Goal: Task Accomplishment & Management: Manage account settings

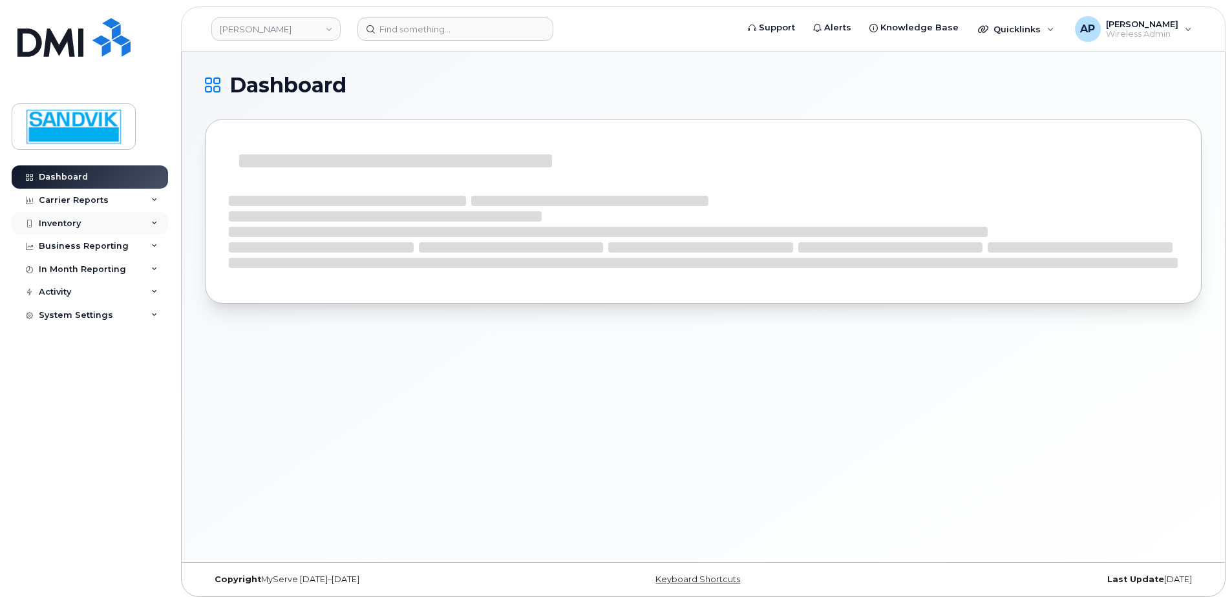
click at [91, 222] on div "Inventory" at bounding box center [90, 223] width 156 height 23
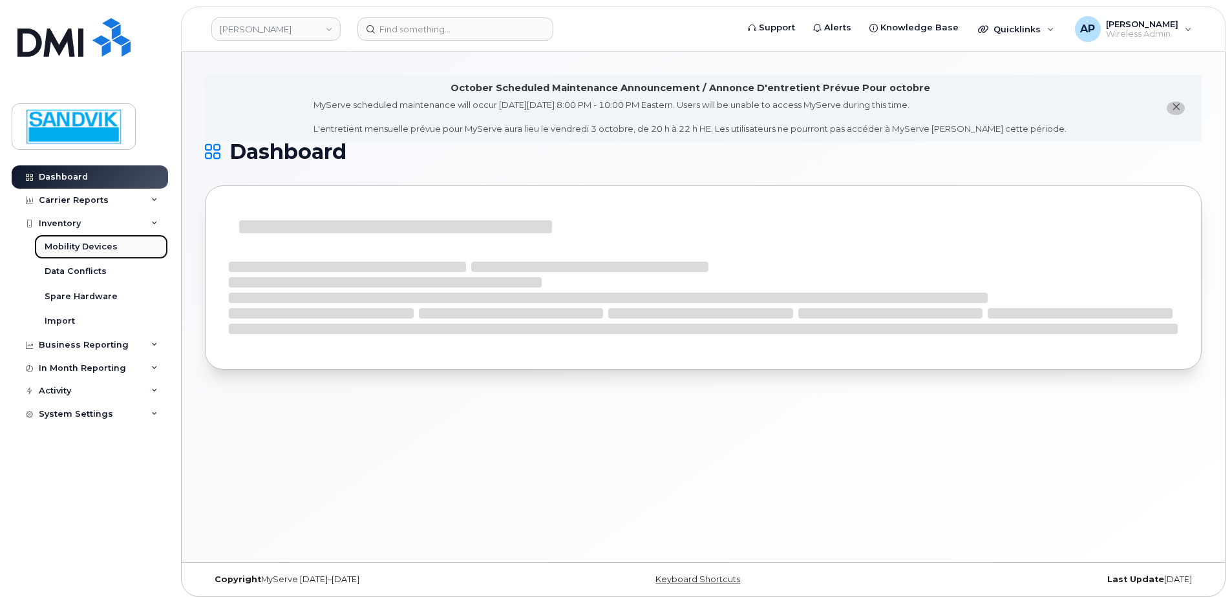
click at [94, 244] on div "Mobility Devices" at bounding box center [81, 247] width 73 height 12
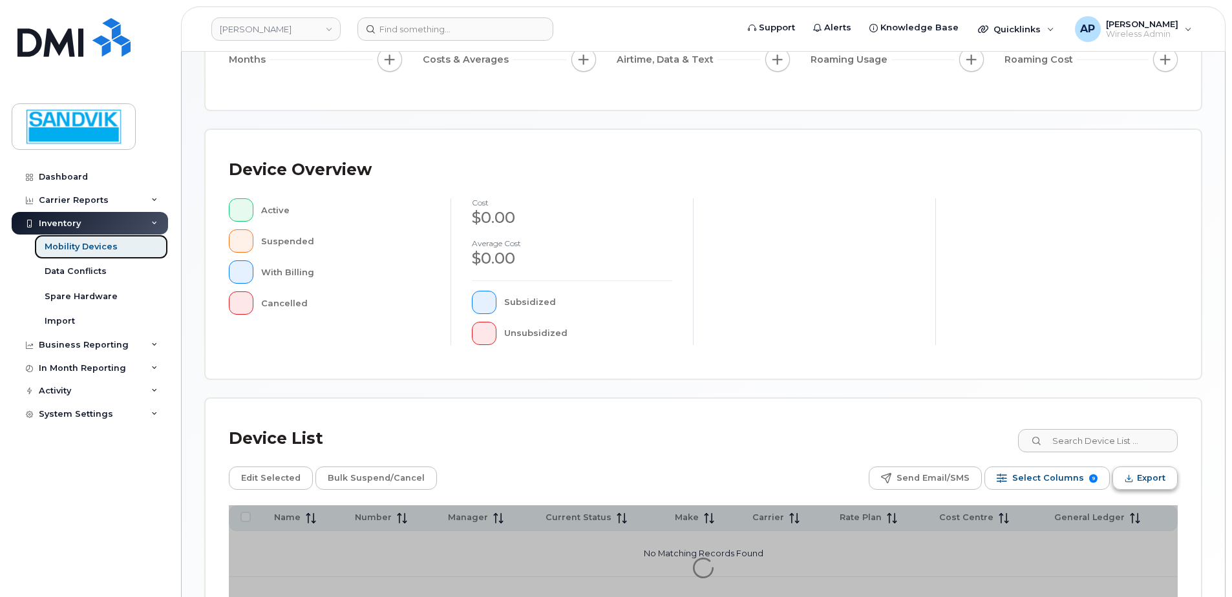
scroll to position [194, 0]
click at [1085, 442] on input at bounding box center [1097, 439] width 161 height 23
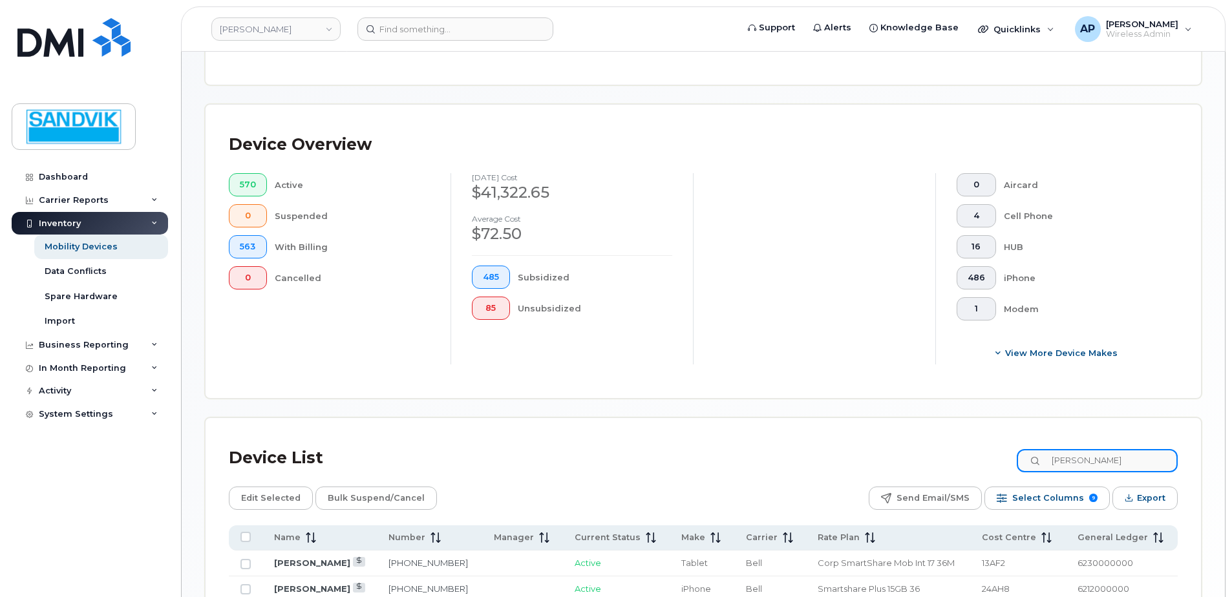
scroll to position [323, 0]
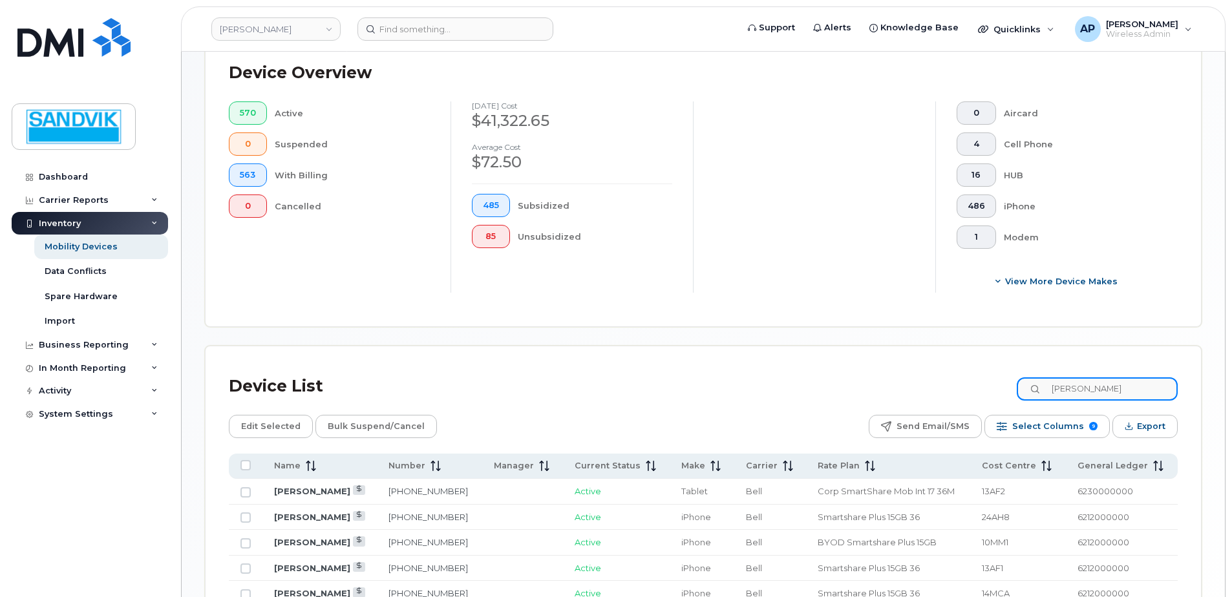
drag, startPoint x: 1098, startPoint y: 392, endPoint x: 957, endPoint y: 392, distance: 140.9
click at [957, 392] on div "Device List adam" at bounding box center [703, 387] width 949 height 34
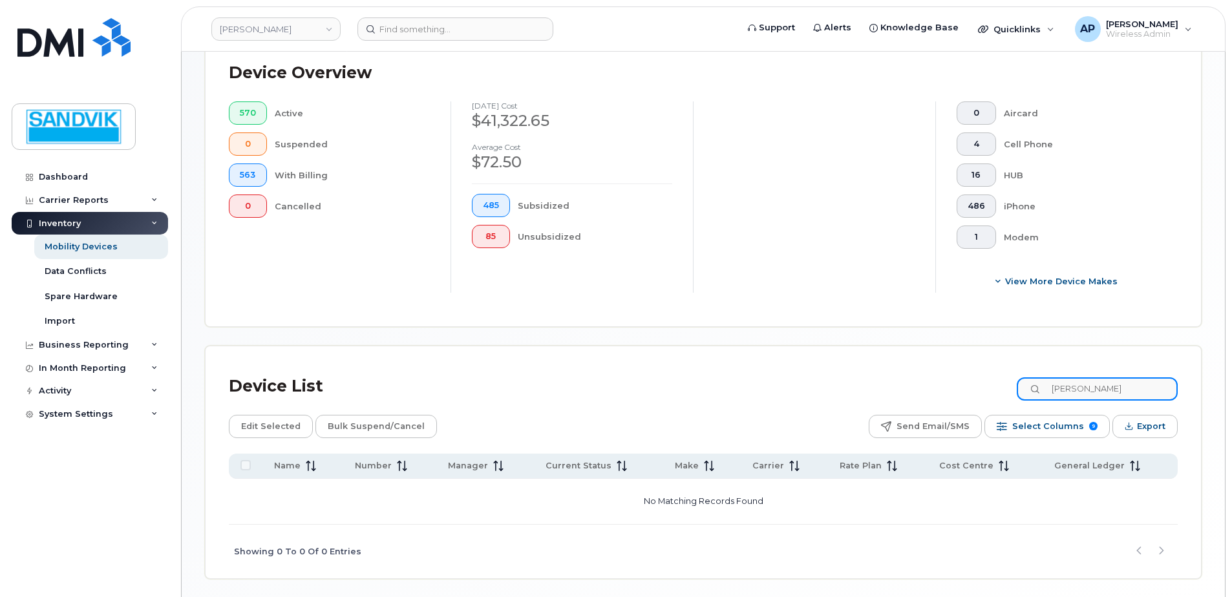
click at [1076, 390] on input "FRICKER" at bounding box center [1097, 388] width 161 height 23
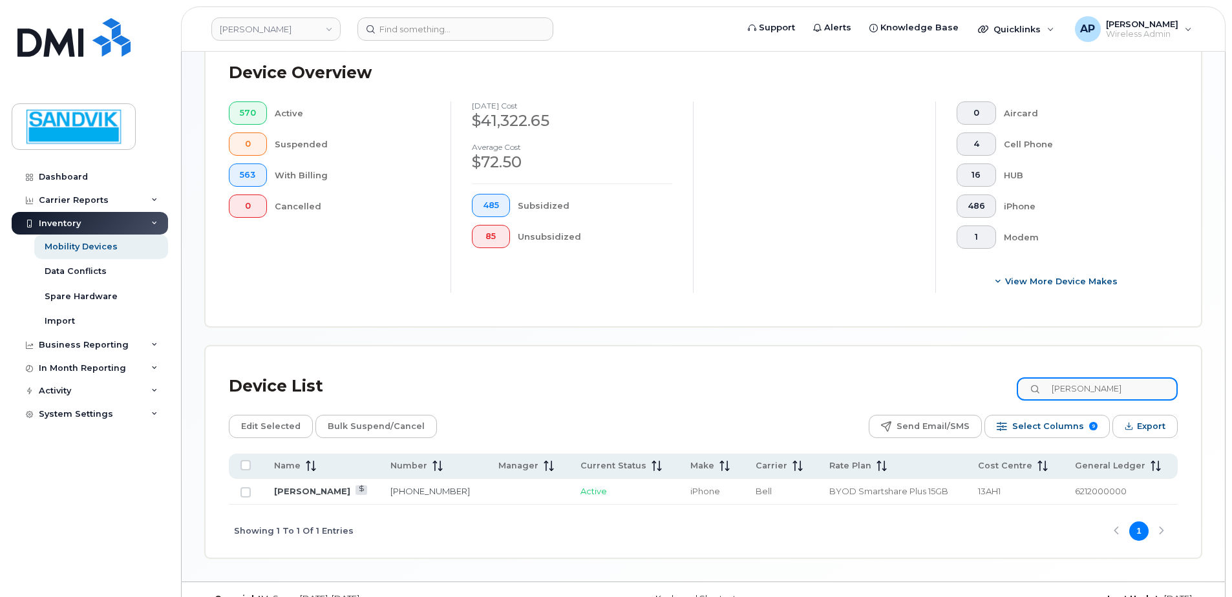
type input "FICKER"
click at [326, 493] on link "Micheal Ficker" at bounding box center [312, 491] width 76 height 10
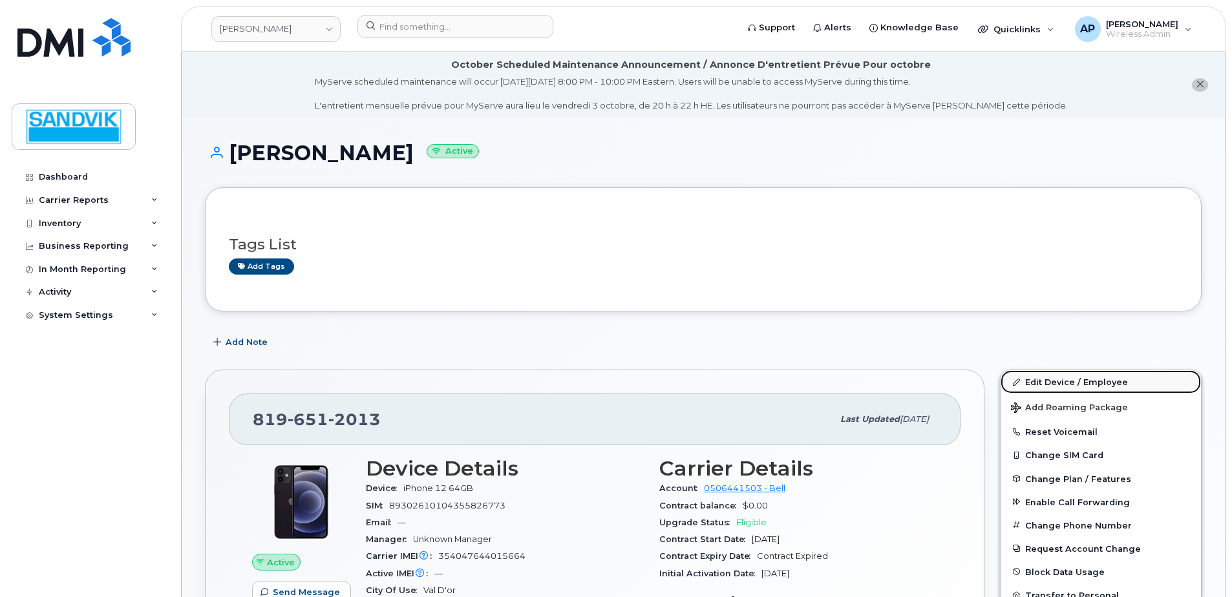
click at [1045, 383] on link "Edit Device / Employee" at bounding box center [1101, 381] width 200 height 23
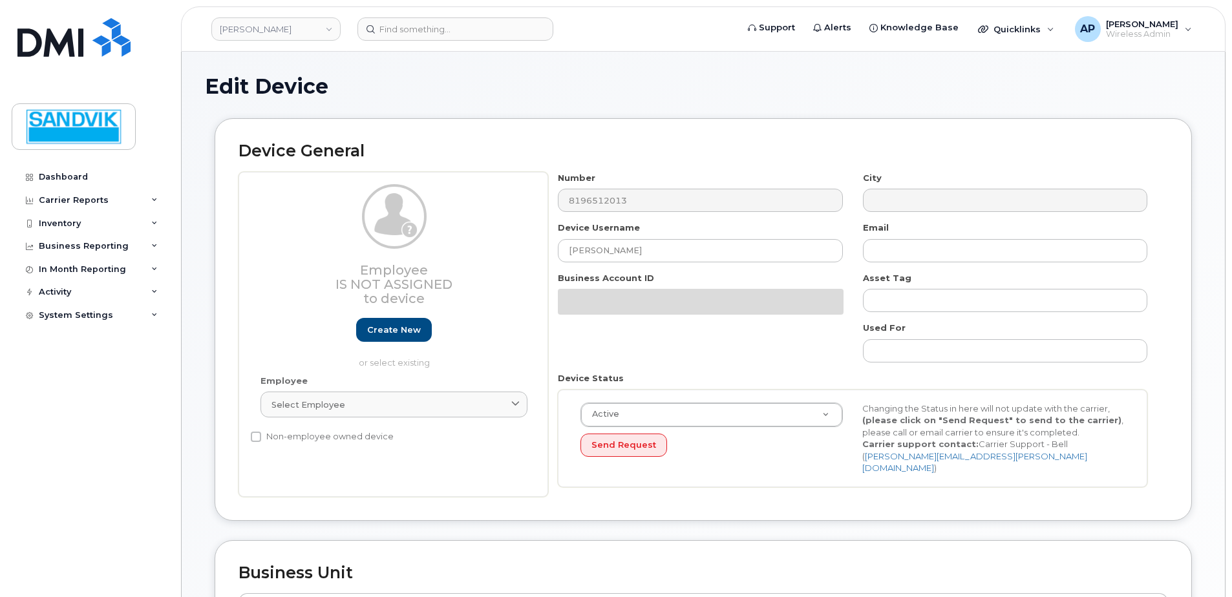
select select "582100"
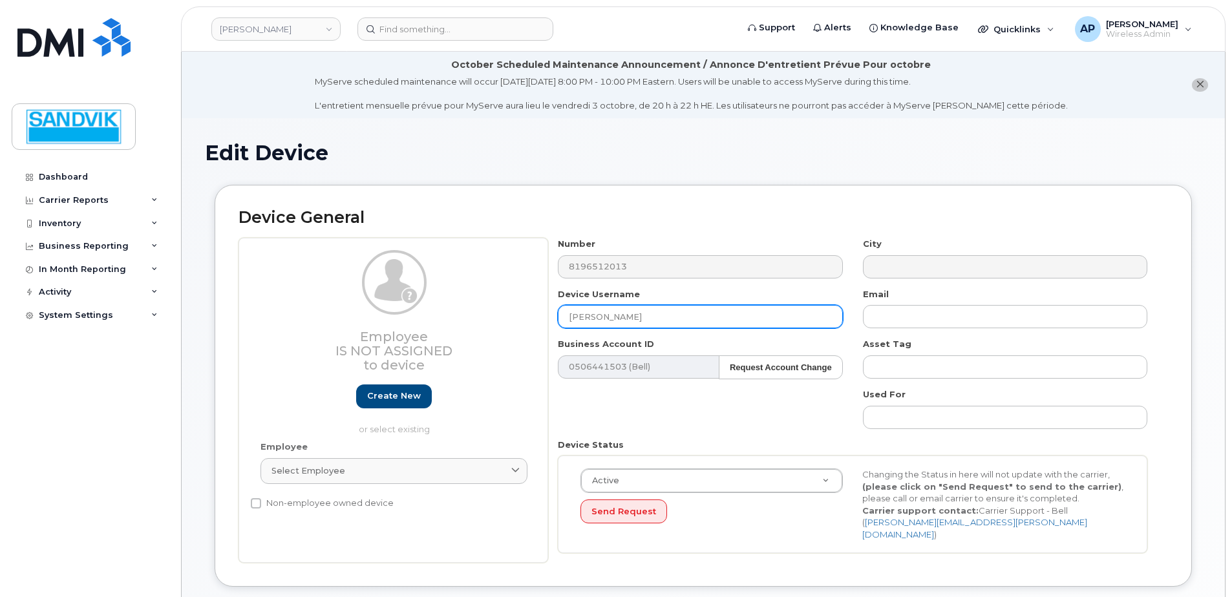
click at [644, 317] on input "[PERSON_NAME]" at bounding box center [700, 316] width 284 height 23
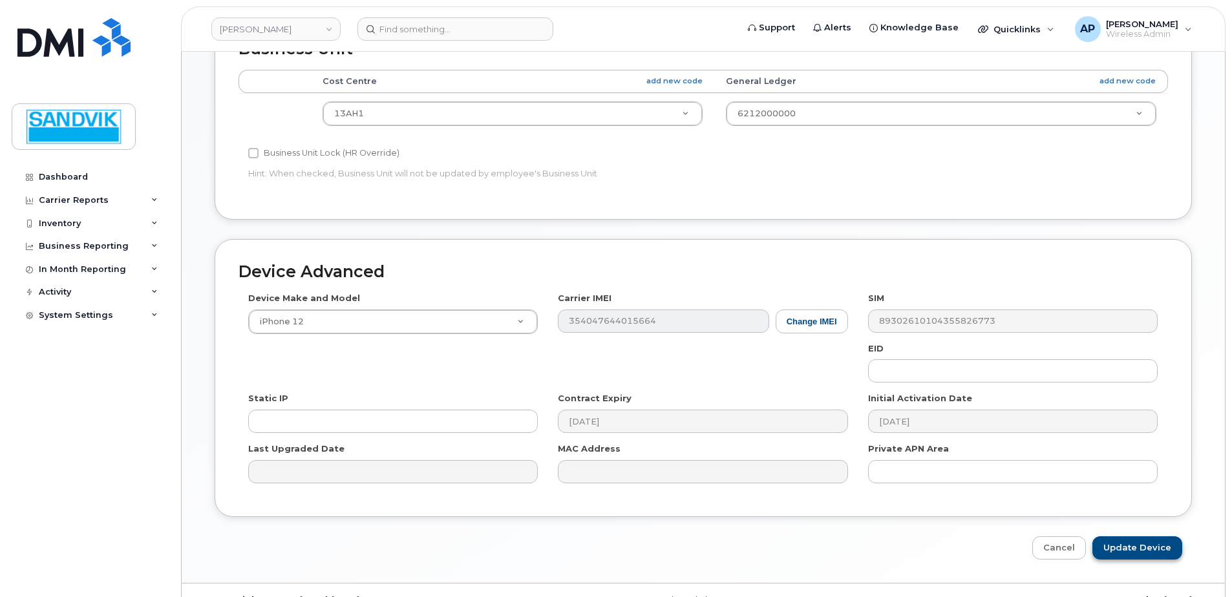
scroll to position [606, 0]
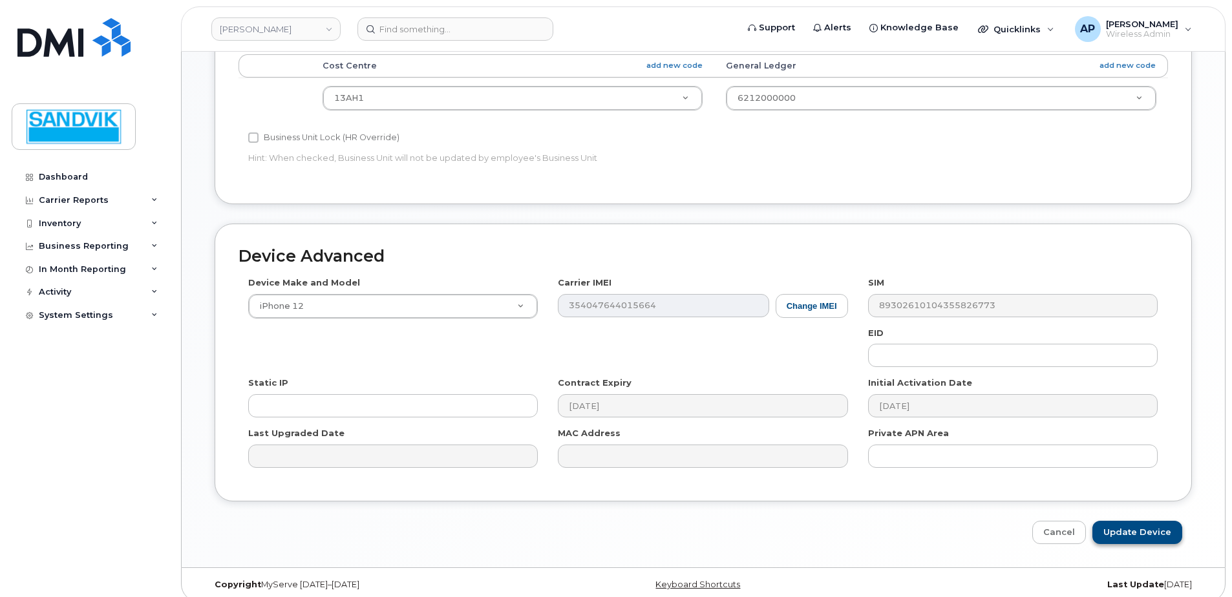
type input "[PERSON_NAME]"
click at [1123, 523] on input "Update Device" at bounding box center [1137, 533] width 90 height 24
type input "Saving..."
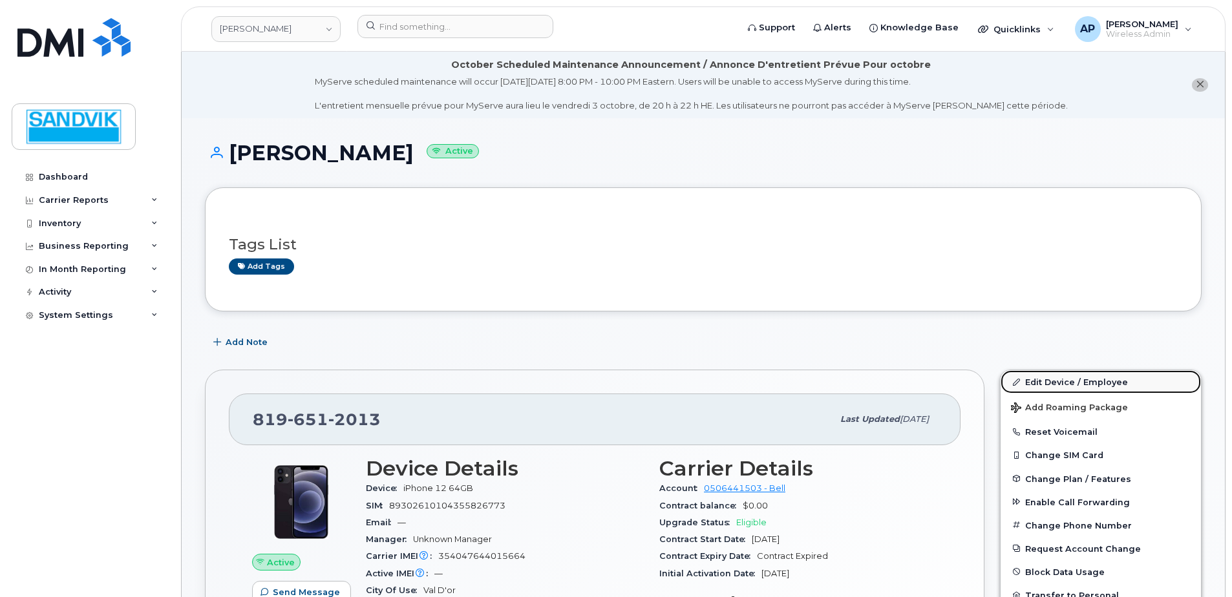
click at [1064, 384] on link "Edit Device / Employee" at bounding box center [1101, 381] width 200 height 23
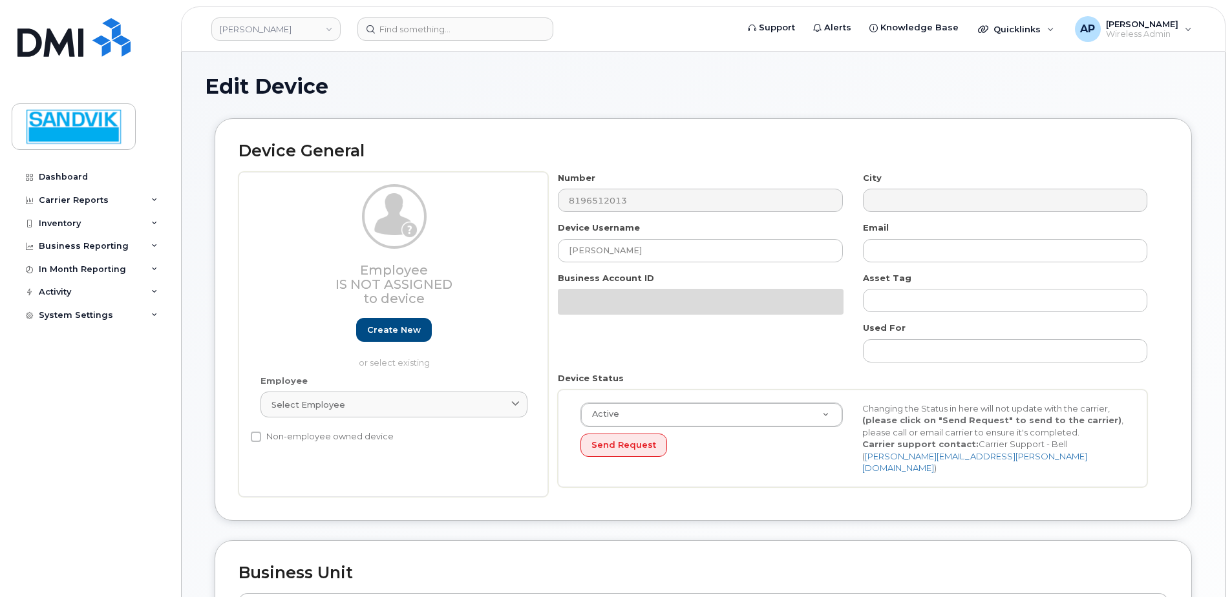
select select "582100"
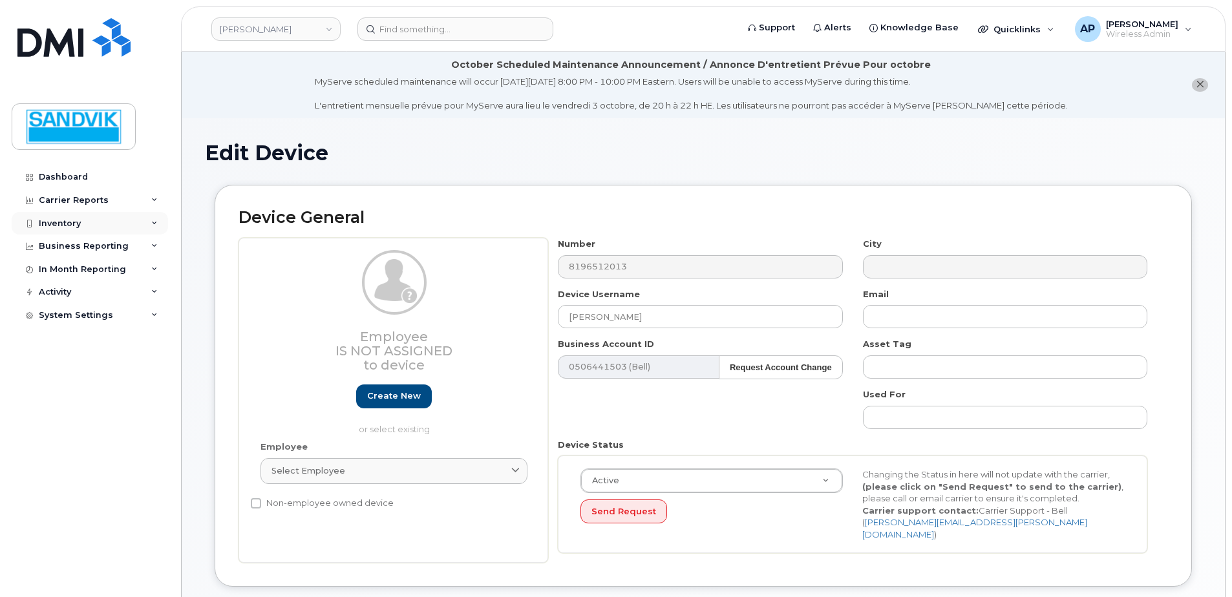
click at [44, 218] on div "Inventory" at bounding box center [60, 223] width 42 height 10
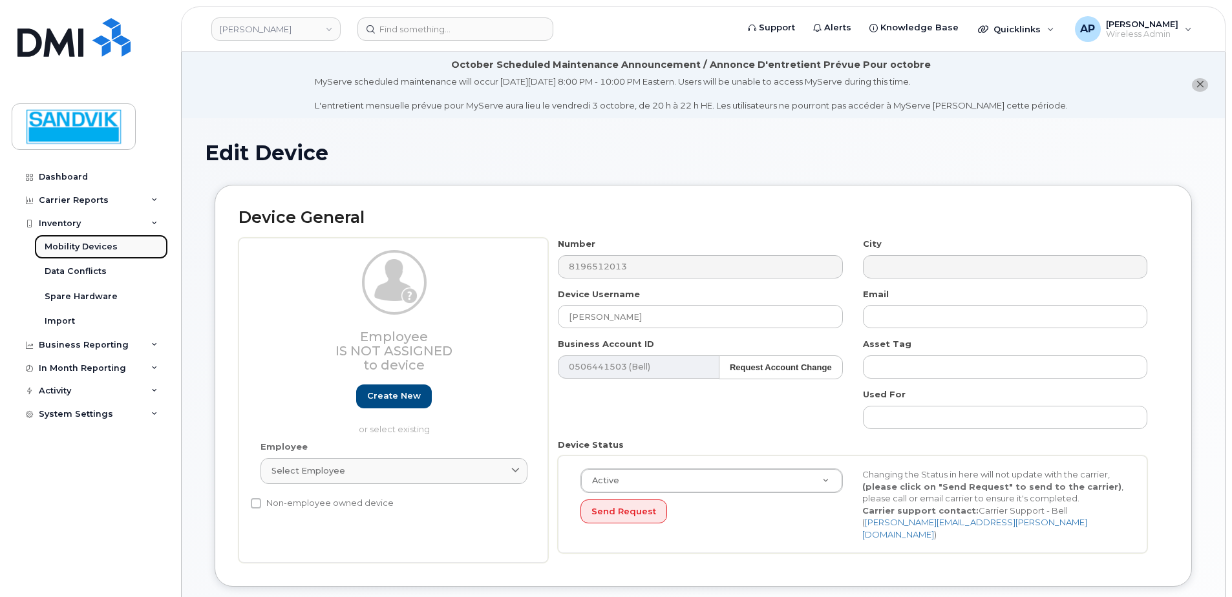
click at [104, 248] on div "Mobility Devices" at bounding box center [81, 247] width 73 height 12
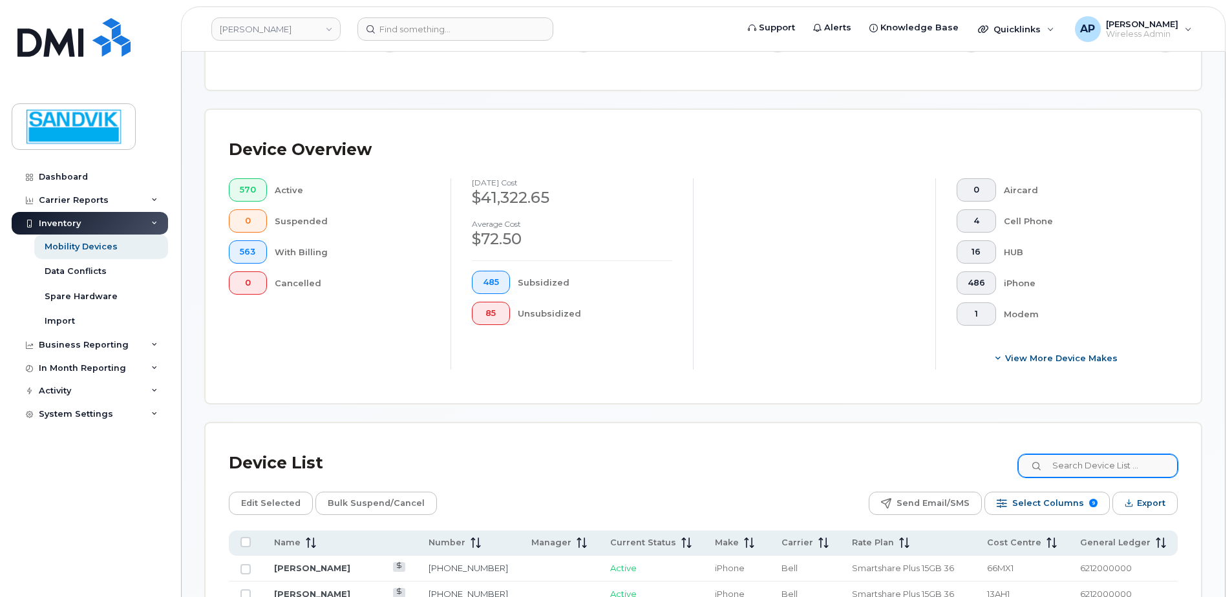
scroll to position [323, 0]
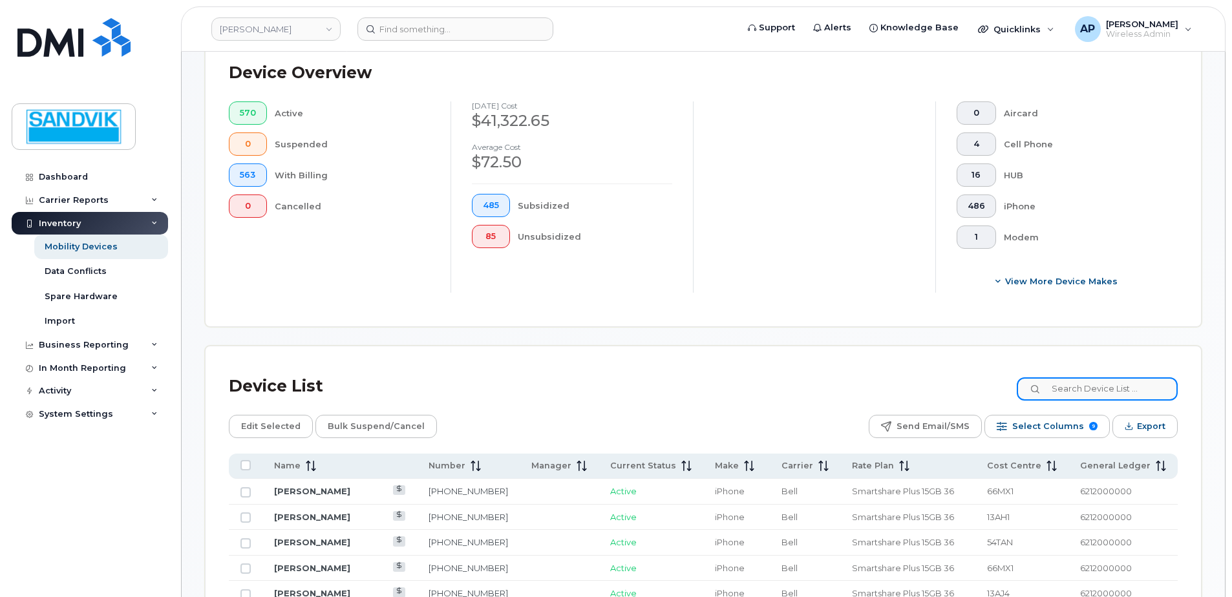
click at [1078, 392] on input at bounding box center [1097, 388] width 161 height 23
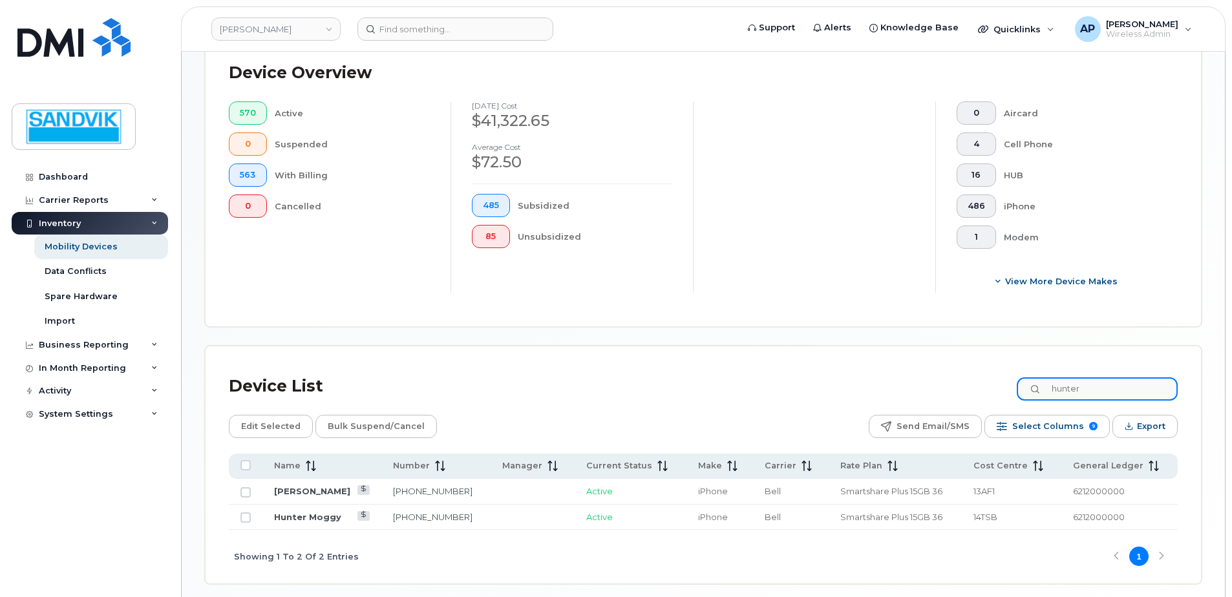
drag, startPoint x: 1101, startPoint y: 391, endPoint x: 920, endPoint y: 390, distance: 181.0
click at [920, 390] on div "Device List hunter" at bounding box center [703, 387] width 949 height 34
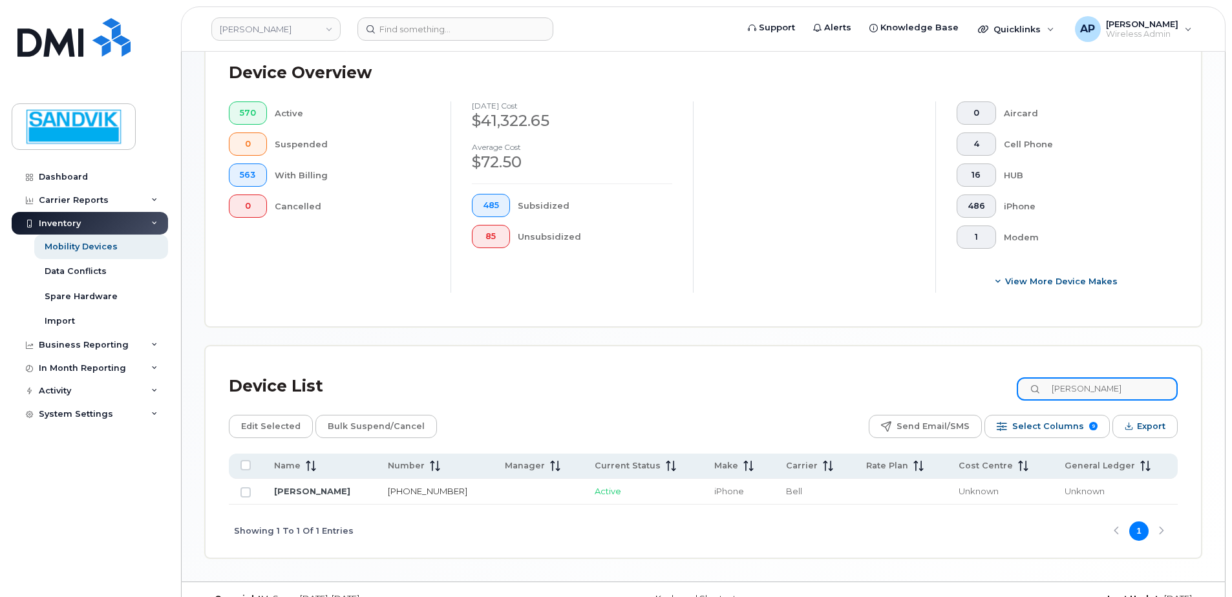
type input "[PERSON_NAME]"
click at [398, 491] on link "780-233-6727" at bounding box center [428, 491] width 80 height 10
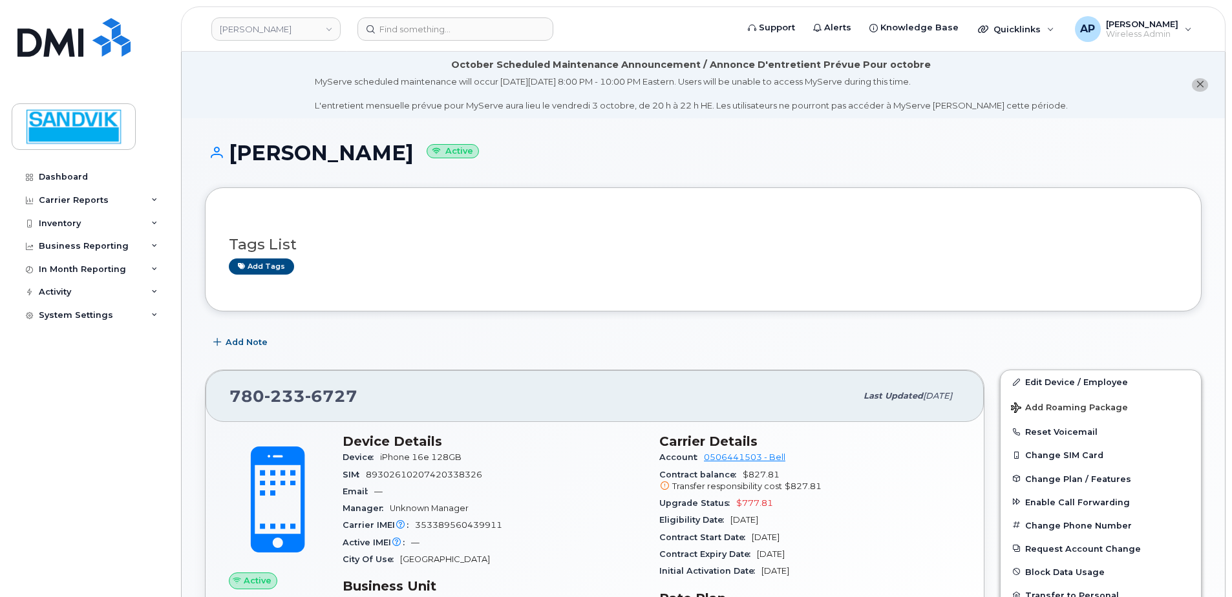
drag, startPoint x: 592, startPoint y: 441, endPoint x: 617, endPoint y: 441, distance: 25.2
click at [592, 441] on h3 "Device Details" at bounding box center [493, 442] width 301 height 16
click at [1052, 377] on link "Edit Device / Employee" at bounding box center [1101, 381] width 200 height 23
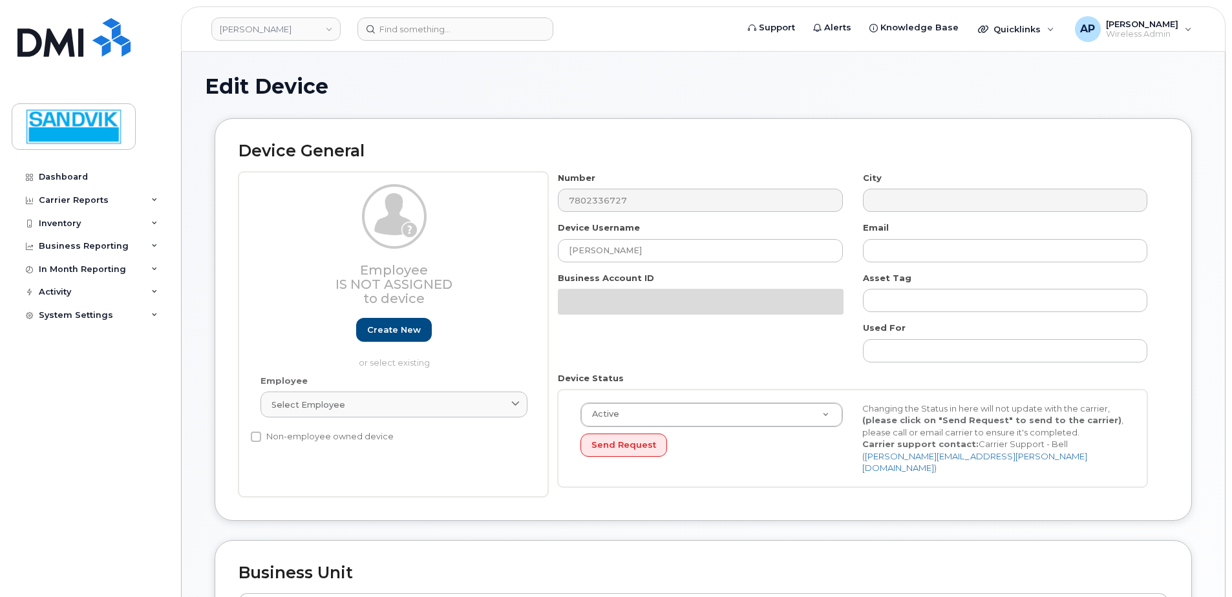
select select "582079"
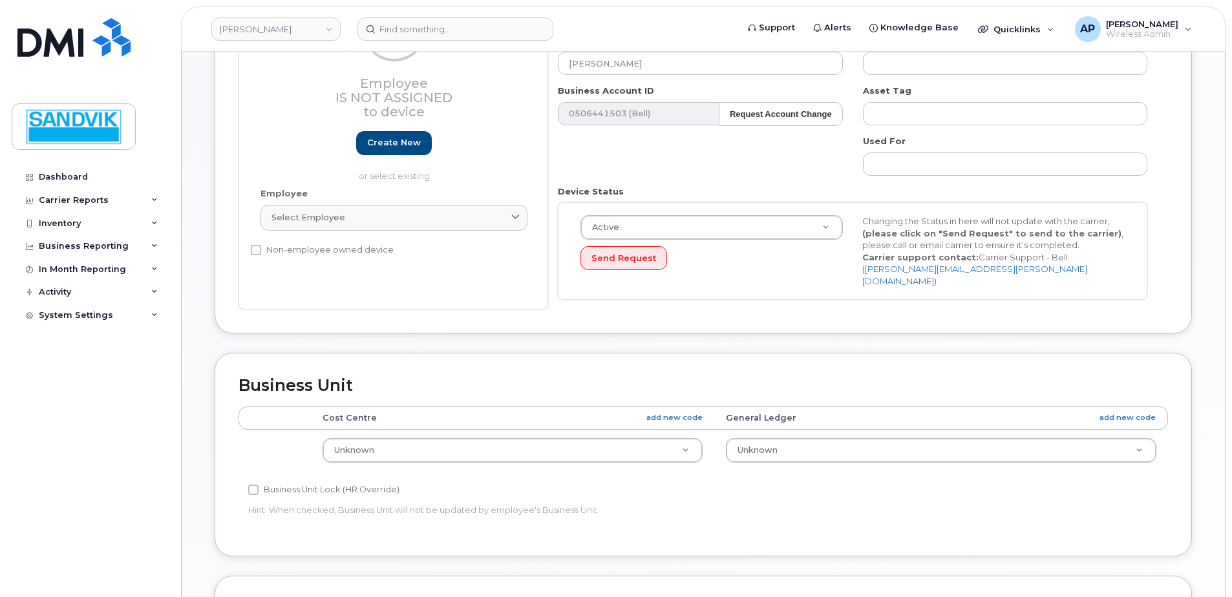
scroll to position [259, 0]
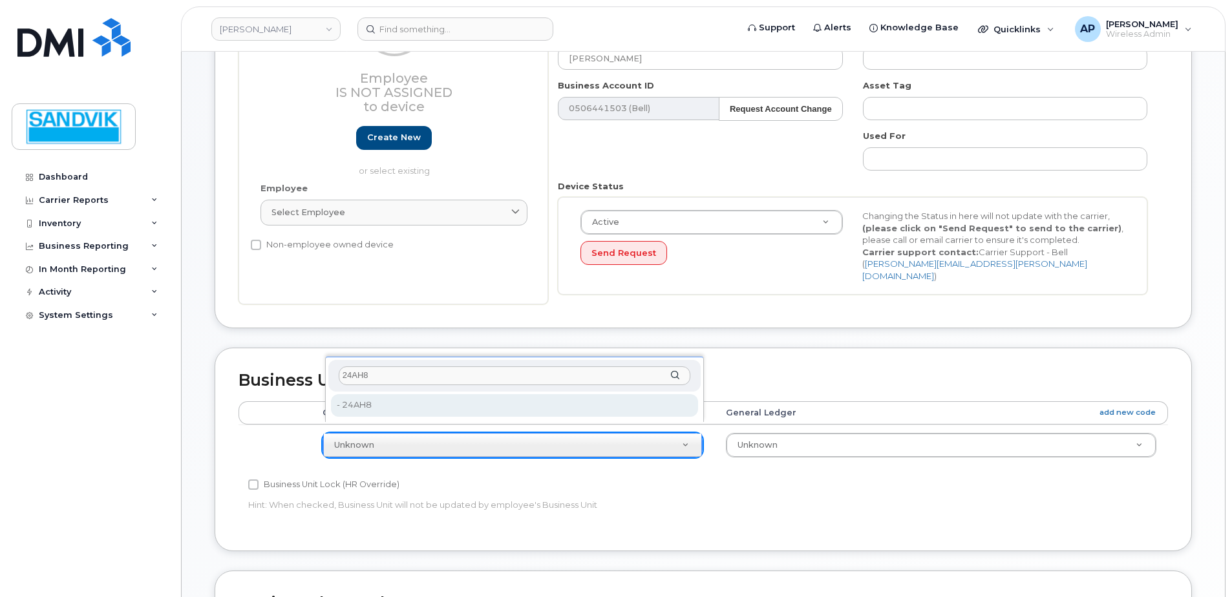
type input "24AH8"
click at [416, 393] on div "24AH8 - 24AH8 - 24AH8" at bounding box center [514, 389] width 379 height 65
type input "4694448"
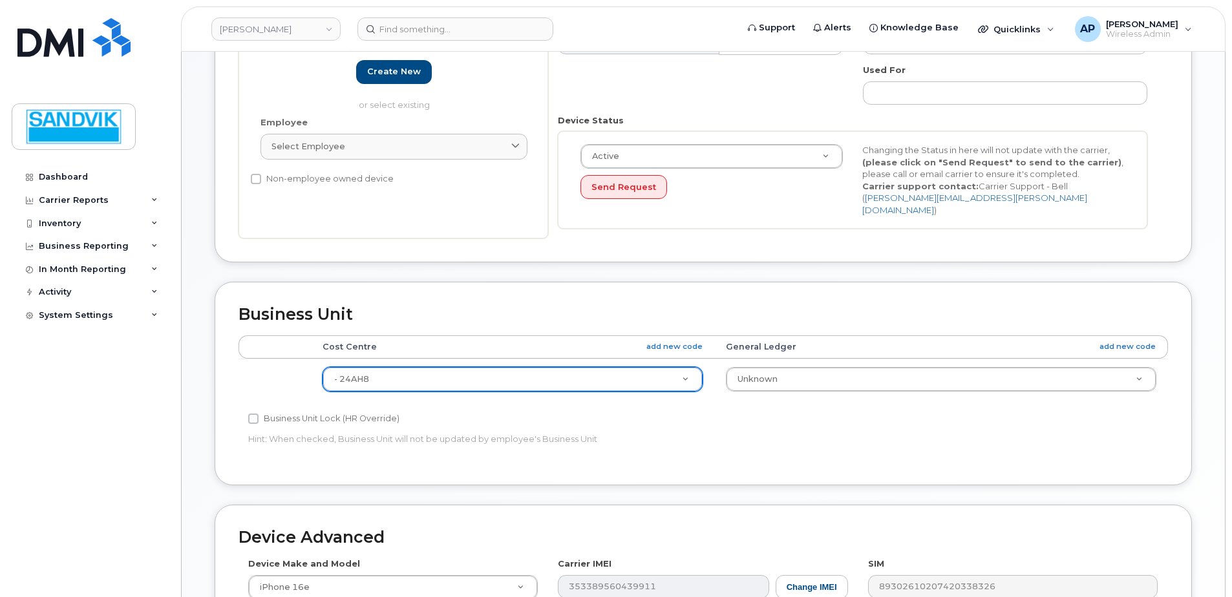
scroll to position [517, 0]
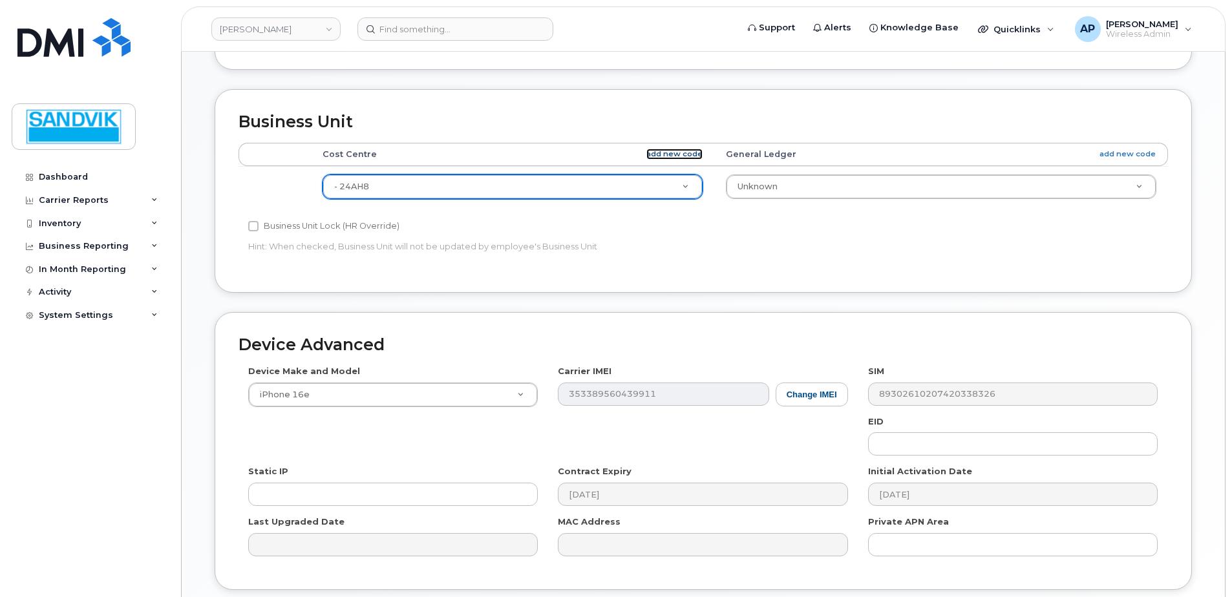
click at [663, 149] on link "add new code" at bounding box center [674, 154] width 56 height 11
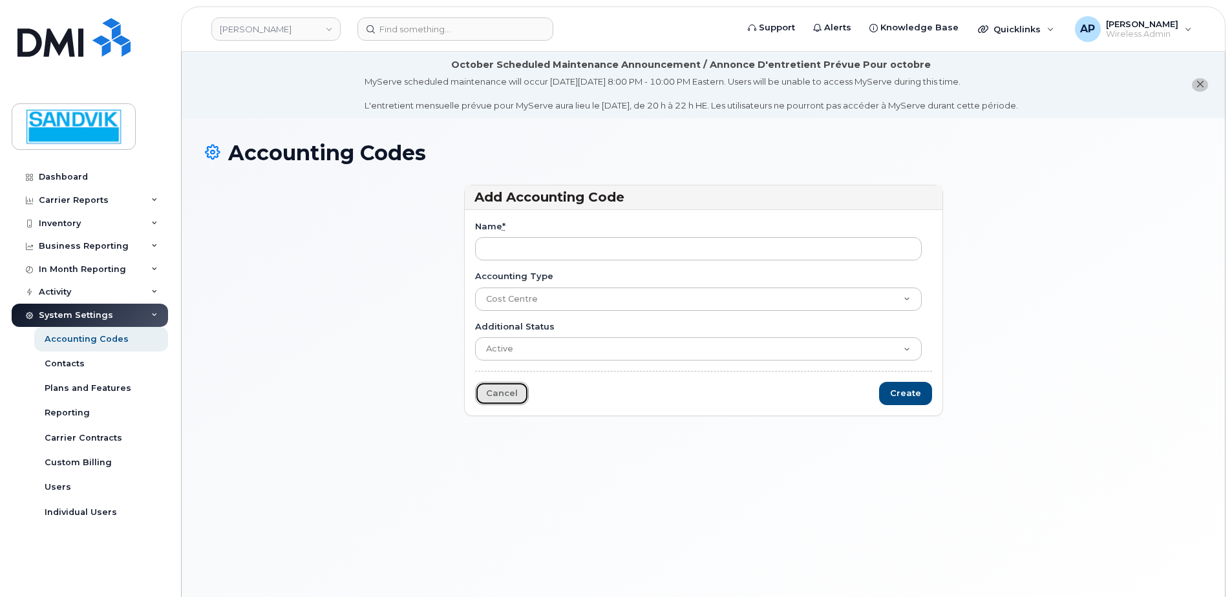
click at [486, 386] on link "Cancel" at bounding box center [502, 394] width 54 height 24
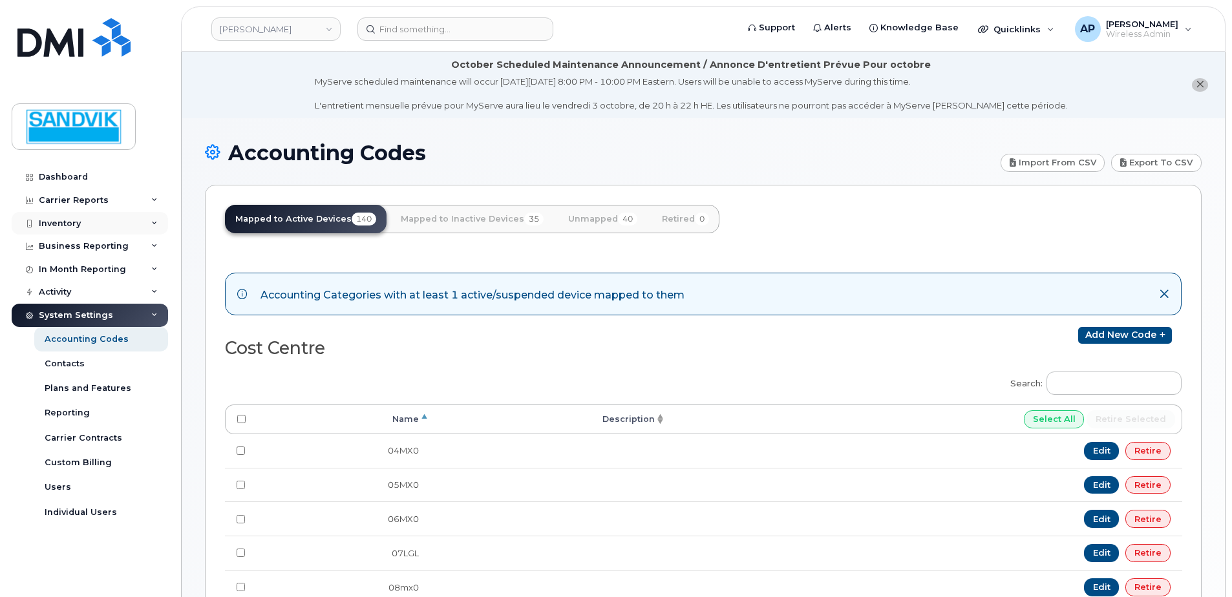
click at [68, 217] on div "Inventory" at bounding box center [90, 223] width 156 height 23
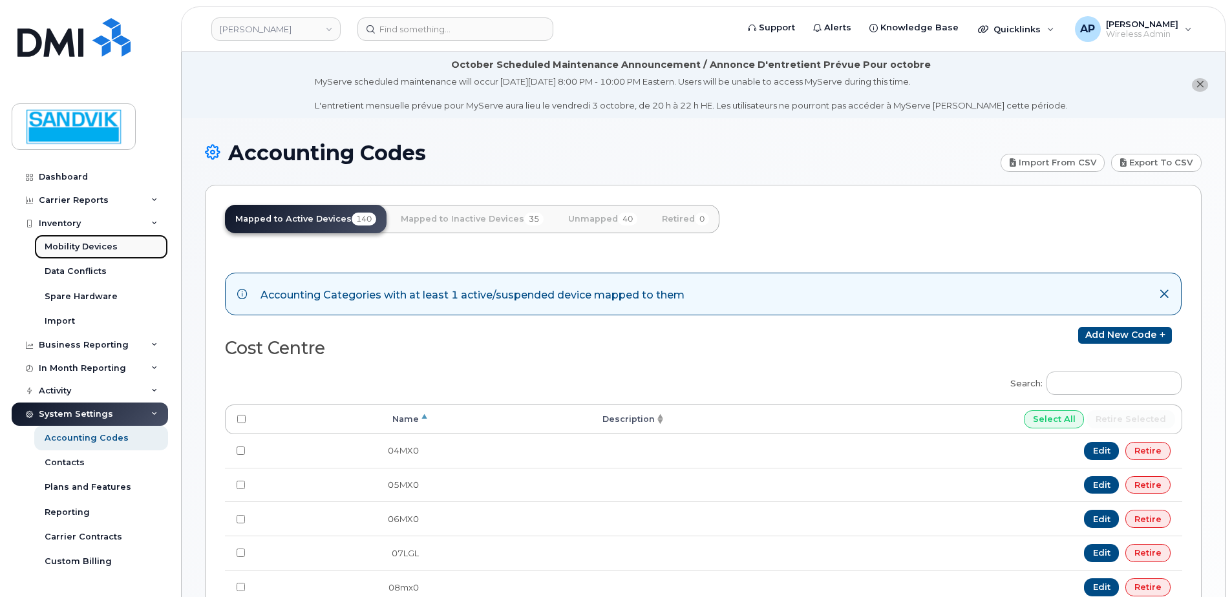
click at [105, 244] on div "Mobility Devices" at bounding box center [81, 247] width 73 height 12
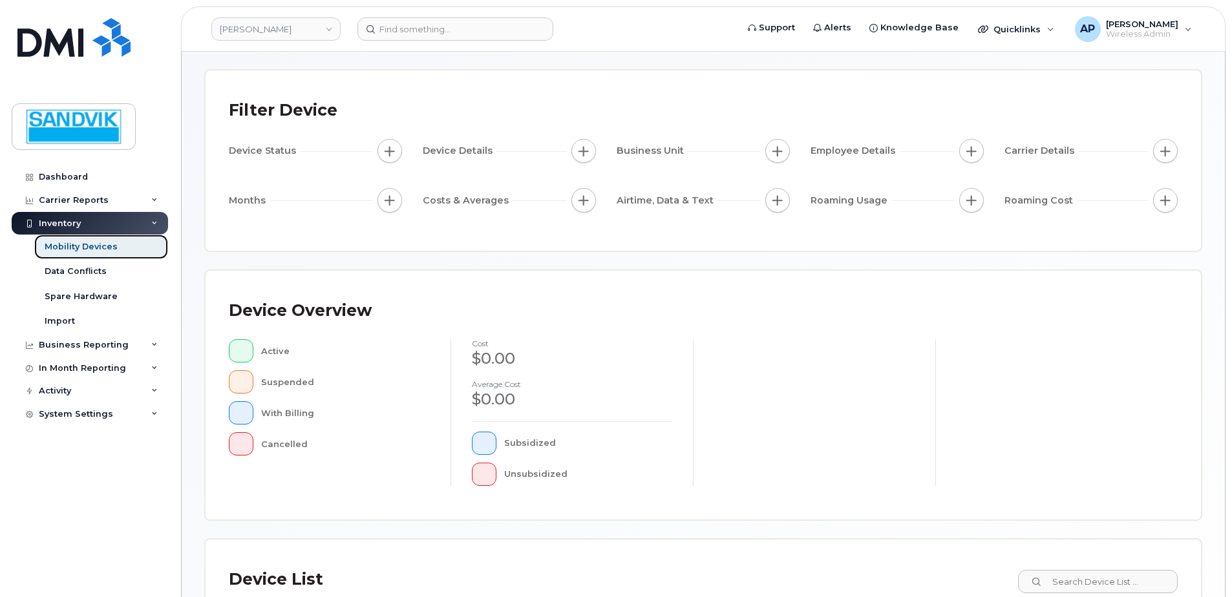
scroll to position [259, 0]
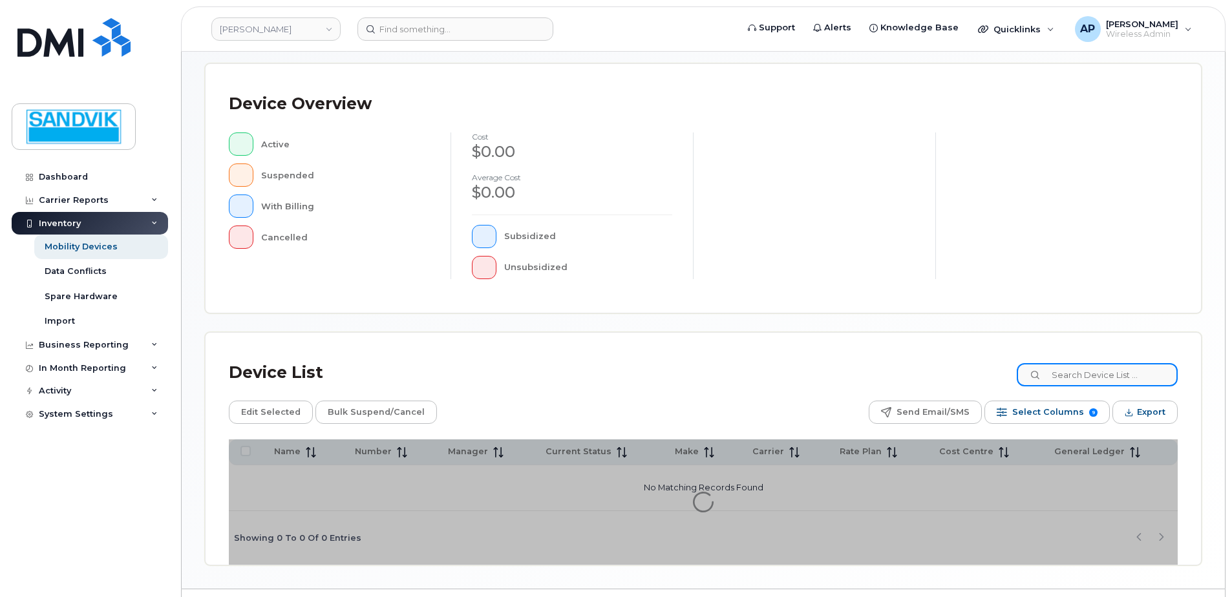
click at [1095, 377] on input at bounding box center [1097, 374] width 161 height 23
type input "LOGAN"
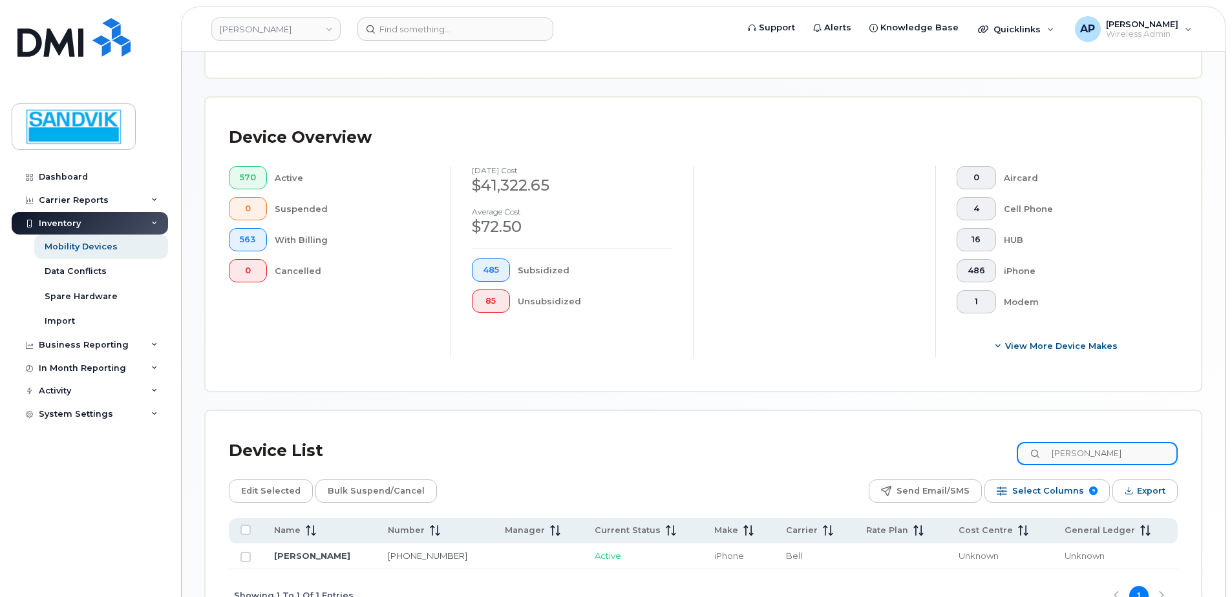
scroll to position [292, 0]
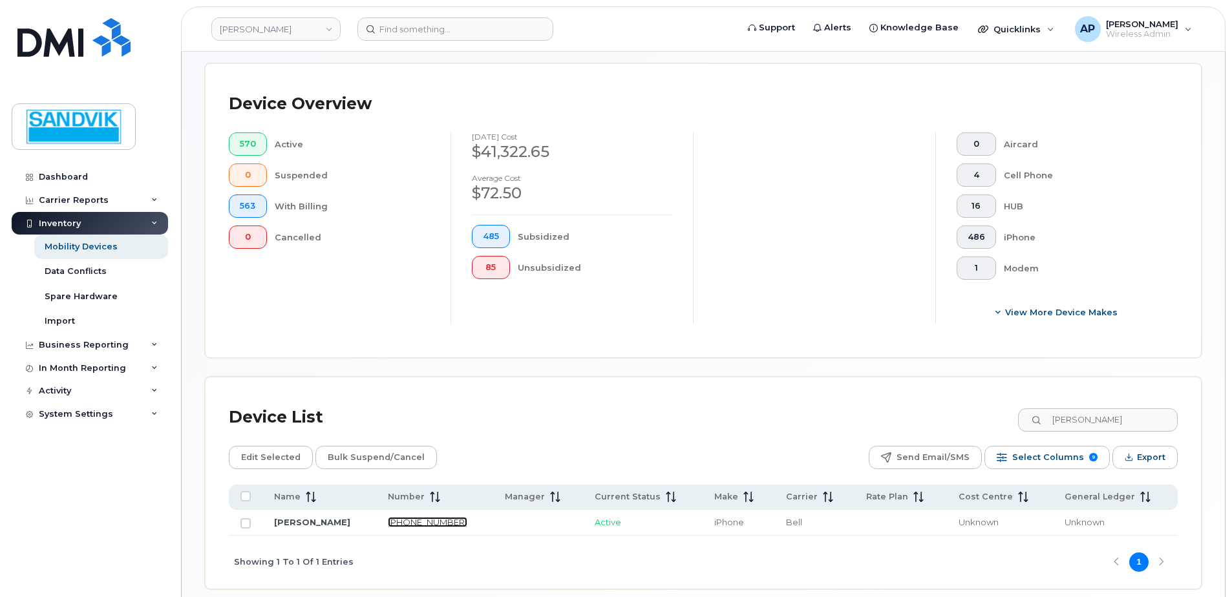
click at [409, 520] on link "780-233-6727" at bounding box center [428, 522] width 80 height 10
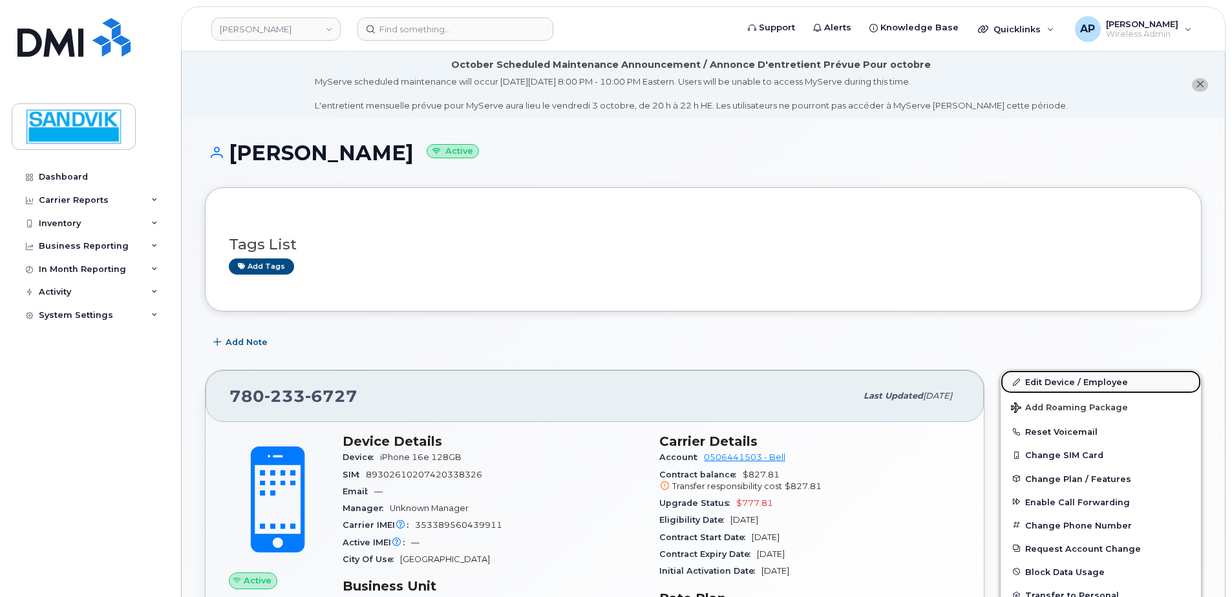
click at [1036, 374] on link "Edit Device / Employee" at bounding box center [1101, 381] width 200 height 23
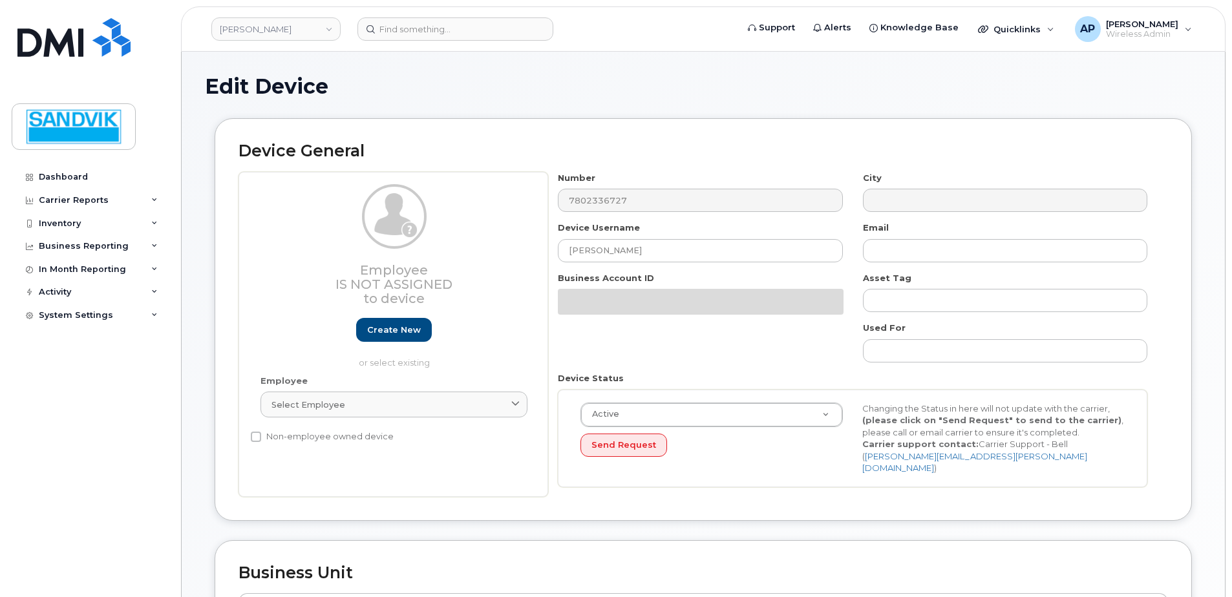
select select "582079"
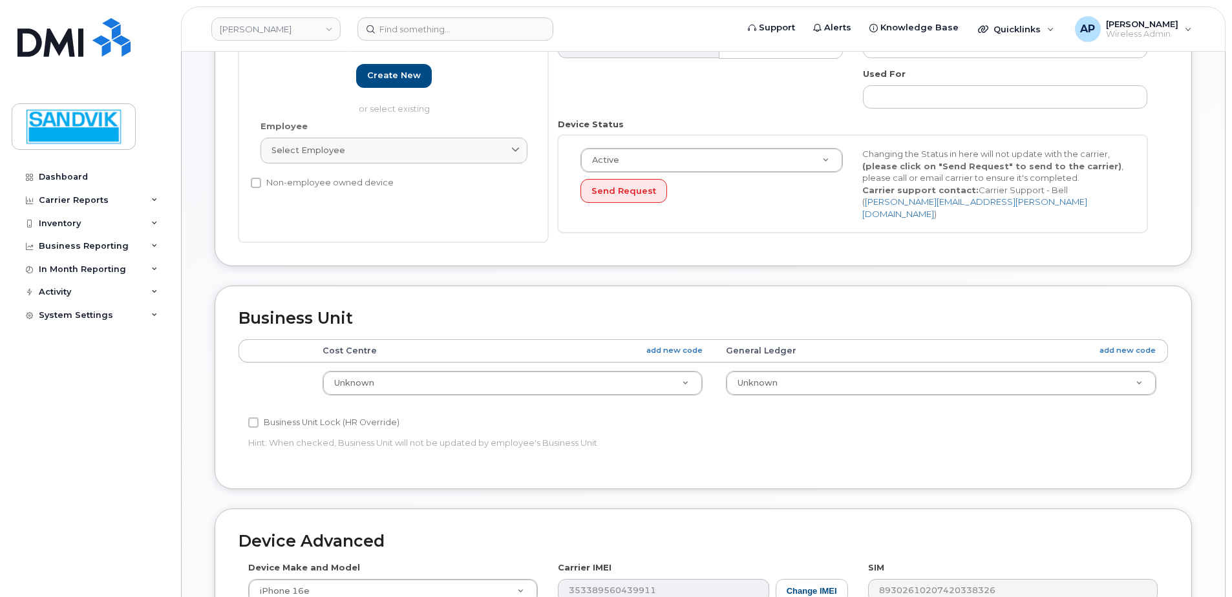
scroll to position [323, 0]
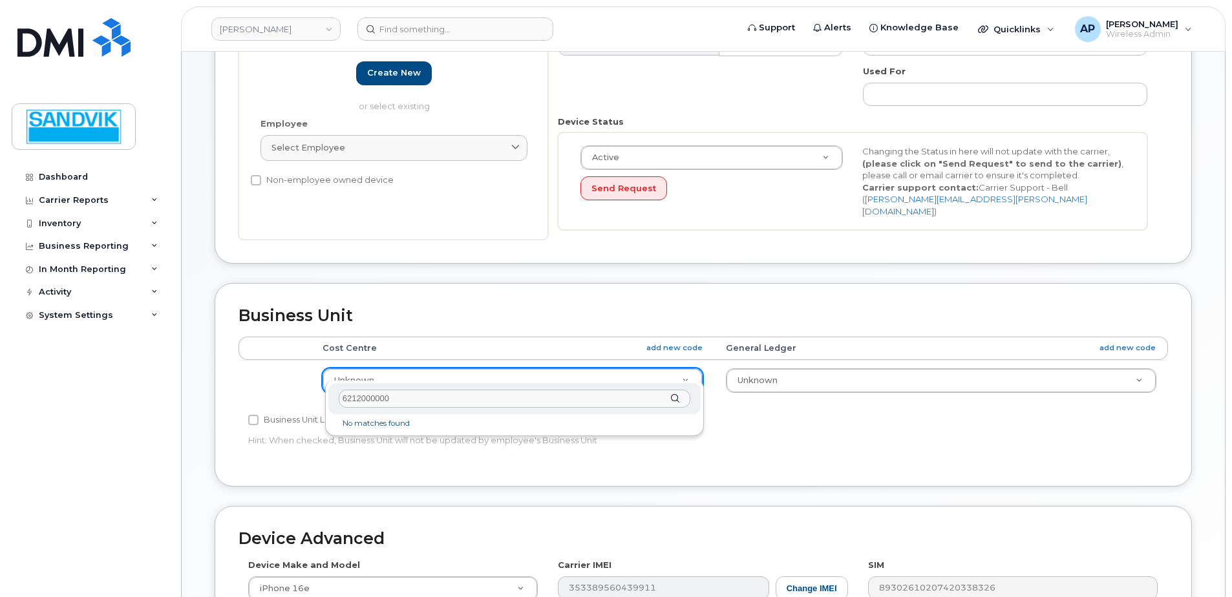
drag, startPoint x: 430, startPoint y: 396, endPoint x: 146, endPoint y: 399, distance: 284.4
click at [146, 399] on body "Sandvik Tamrock Support Alerts Knowledge Base Quicklinks Suspend / Cancel Devic…" at bounding box center [616, 284] width 1232 height 1215
type input "24AH8"
type input "4694448"
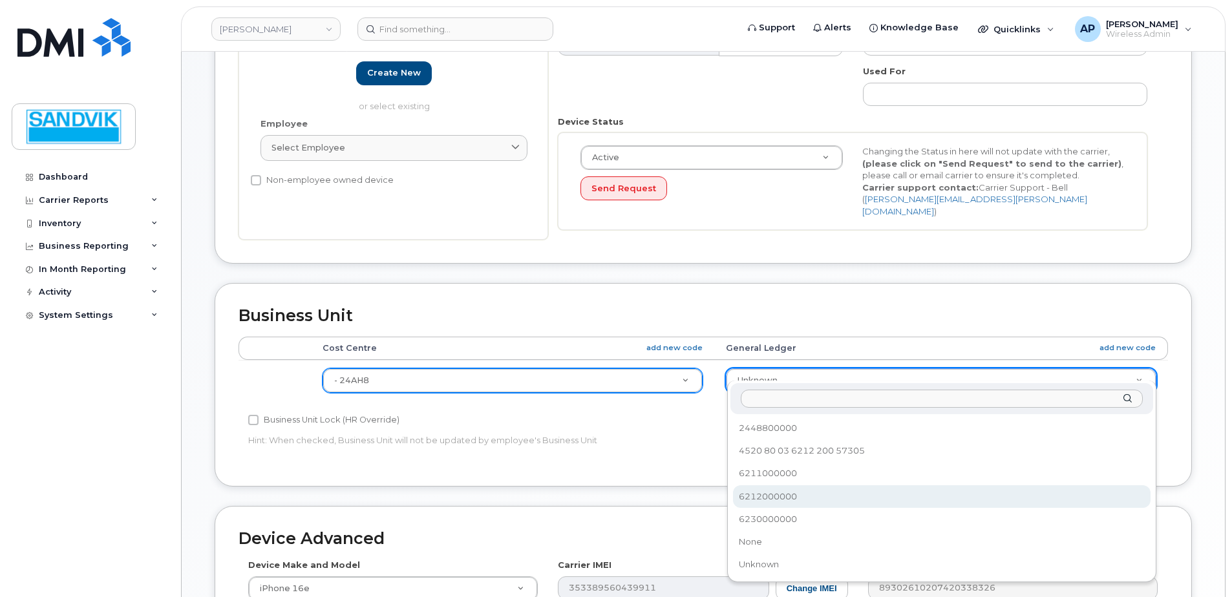
select select "582100"
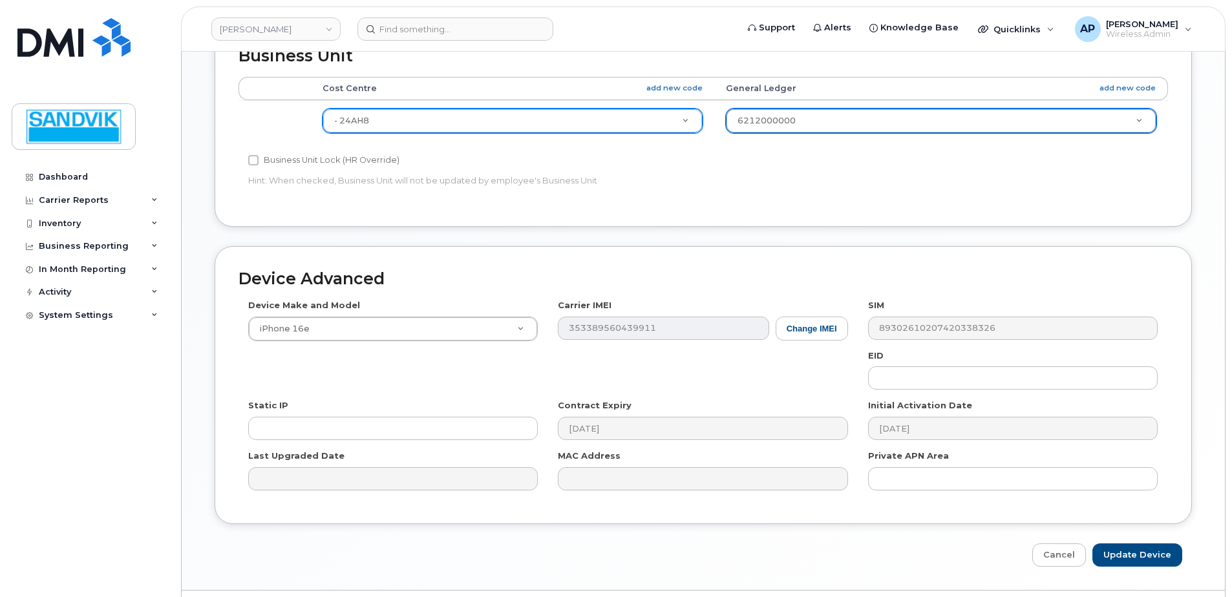
scroll to position [606, 0]
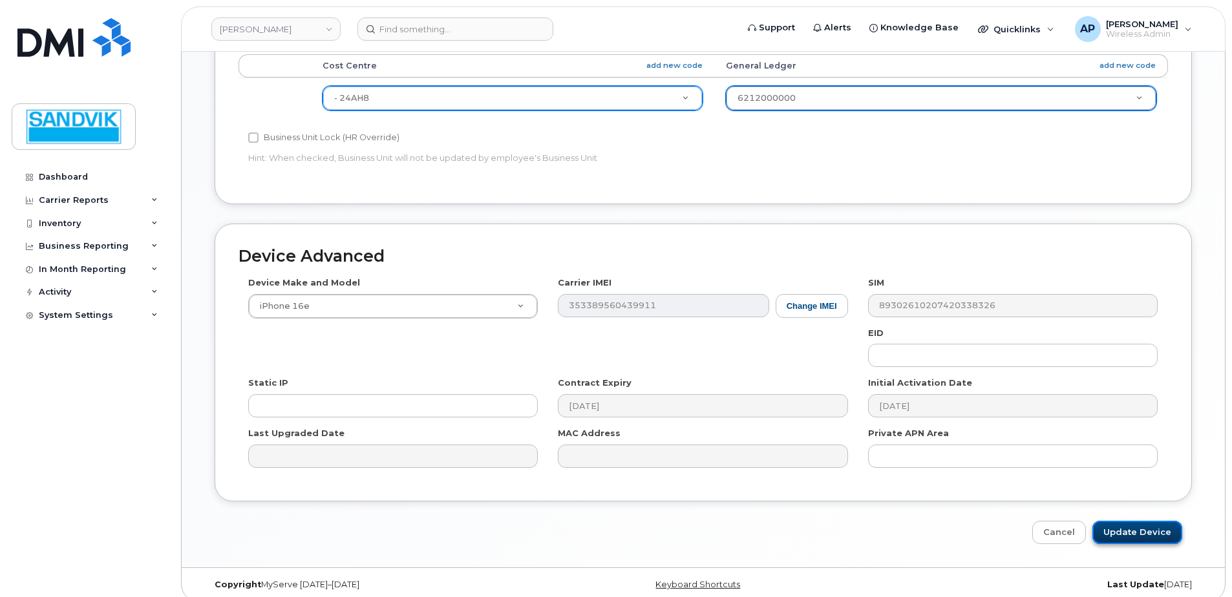
click at [1134, 529] on input "Update Device" at bounding box center [1137, 533] width 90 height 24
type input "Saving..."
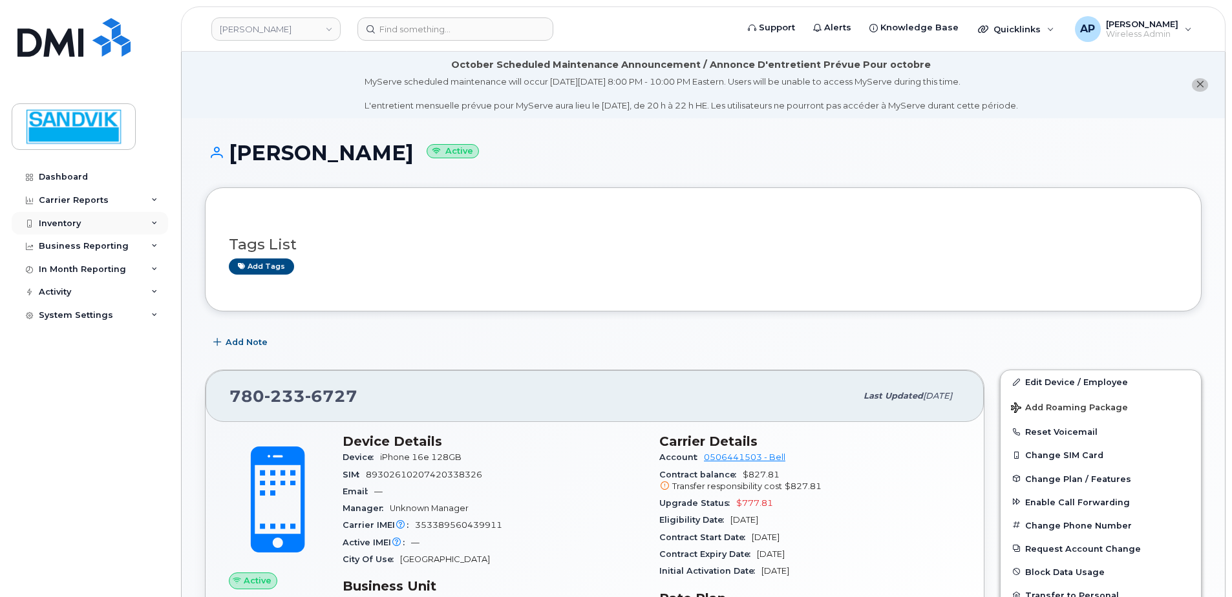
click at [53, 218] on div "Inventory" at bounding box center [60, 223] width 42 height 10
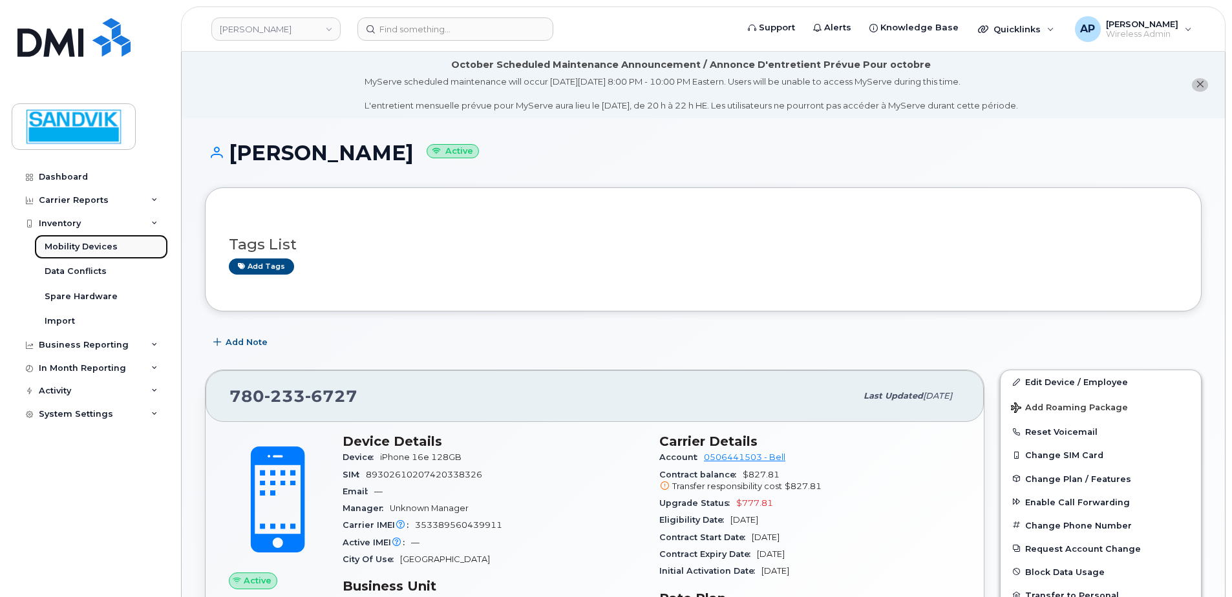
click at [92, 244] on div "Mobility Devices" at bounding box center [81, 247] width 73 height 12
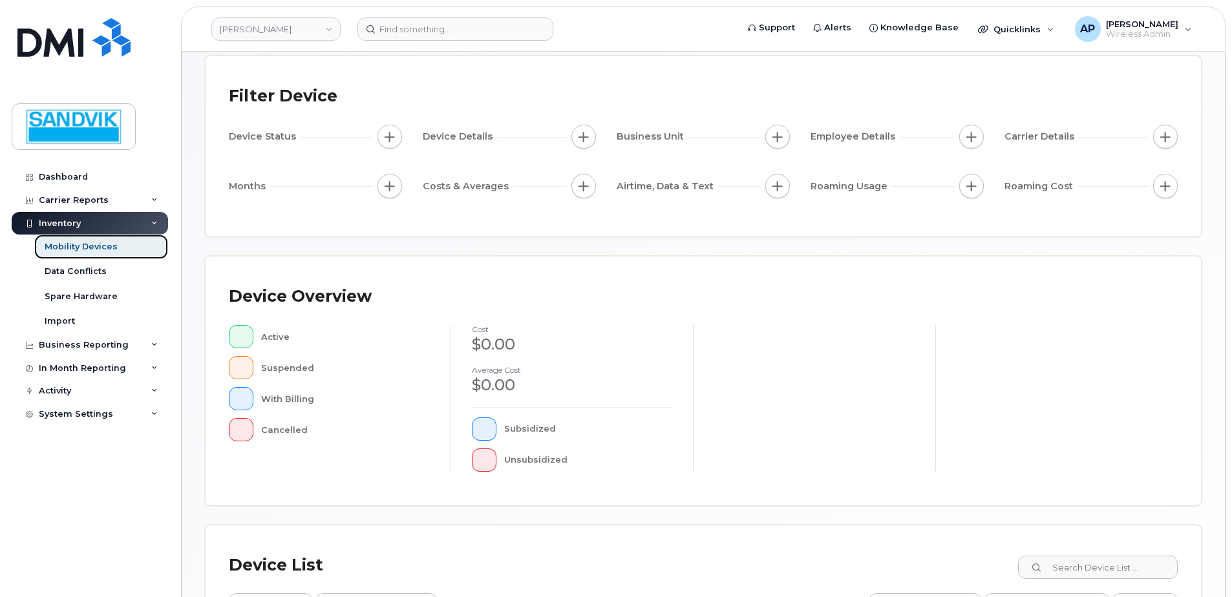
scroll to position [315, 0]
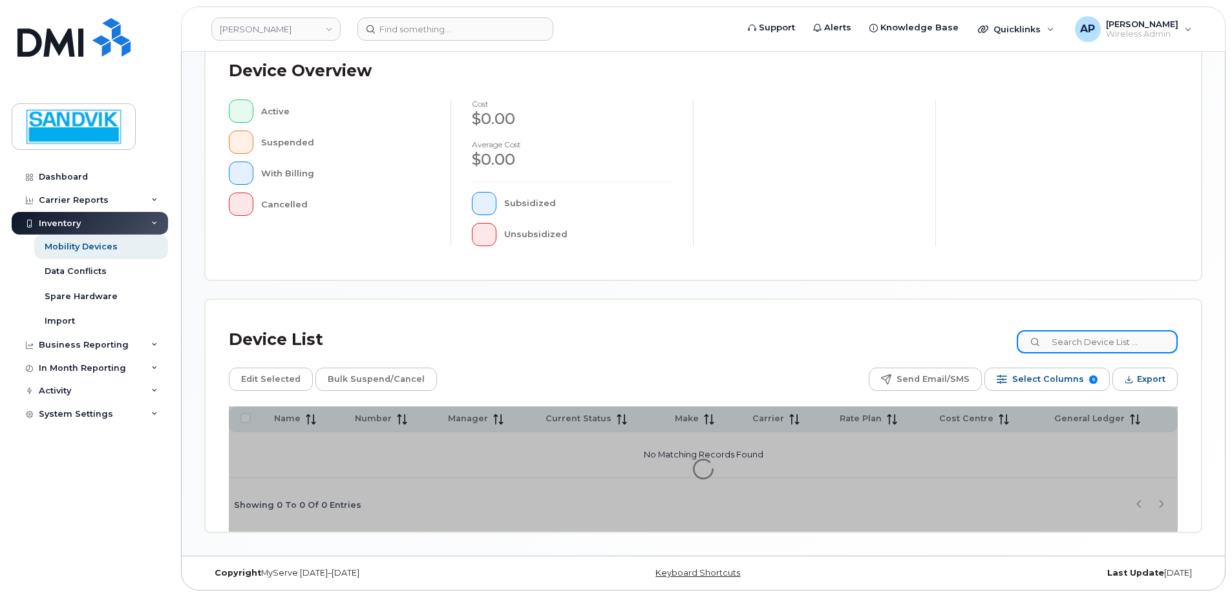
click at [1061, 347] on input at bounding box center [1097, 341] width 161 height 23
type input "A"
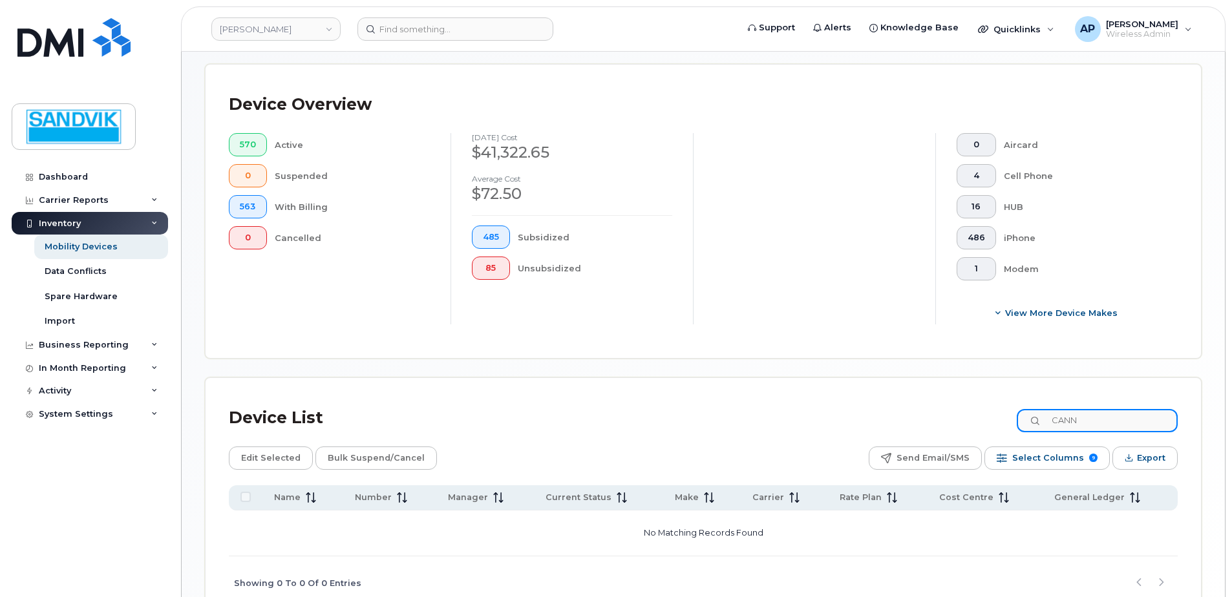
drag, startPoint x: 1094, startPoint y: 421, endPoint x: 1008, endPoint y: 421, distance: 86.0
click at [1008, 421] on div "Device List CANN" at bounding box center [703, 418] width 949 height 34
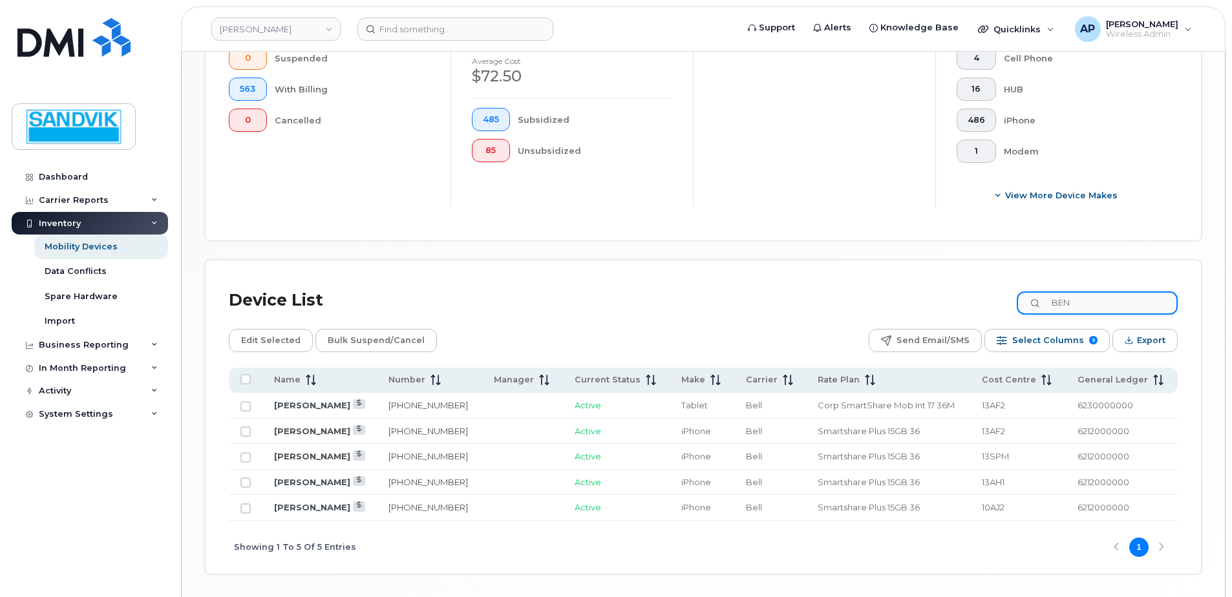
scroll to position [410, 0]
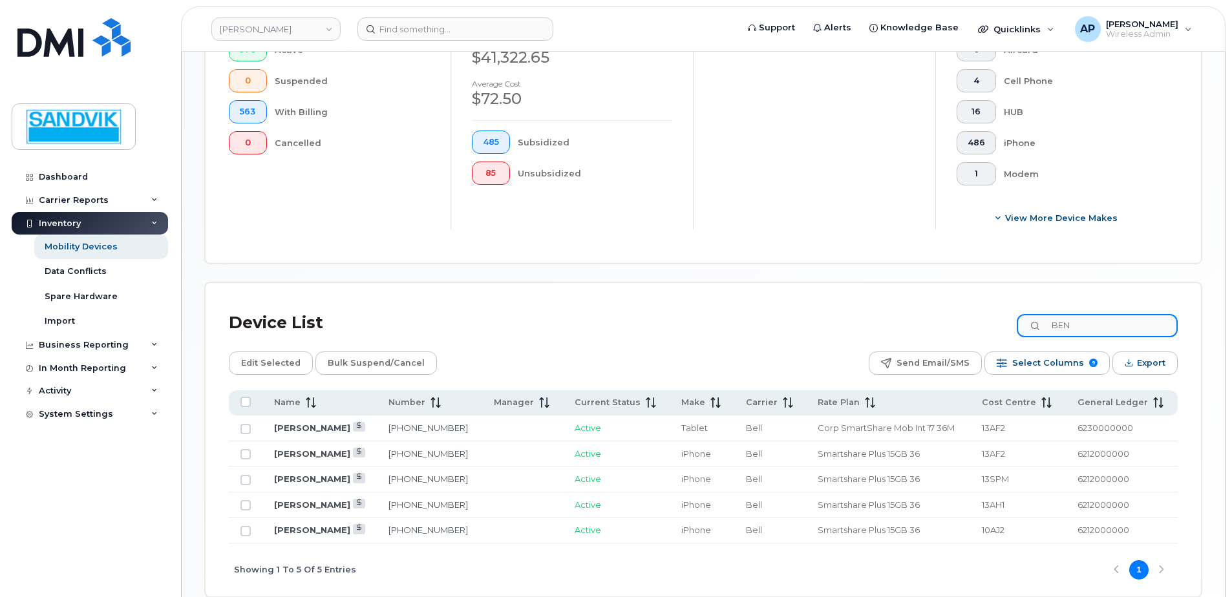
drag, startPoint x: 1092, startPoint y: 323, endPoint x: 946, endPoint y: 328, distance: 146.1
click at [946, 328] on div "Device List BEN" at bounding box center [703, 323] width 949 height 34
type input "MARC"
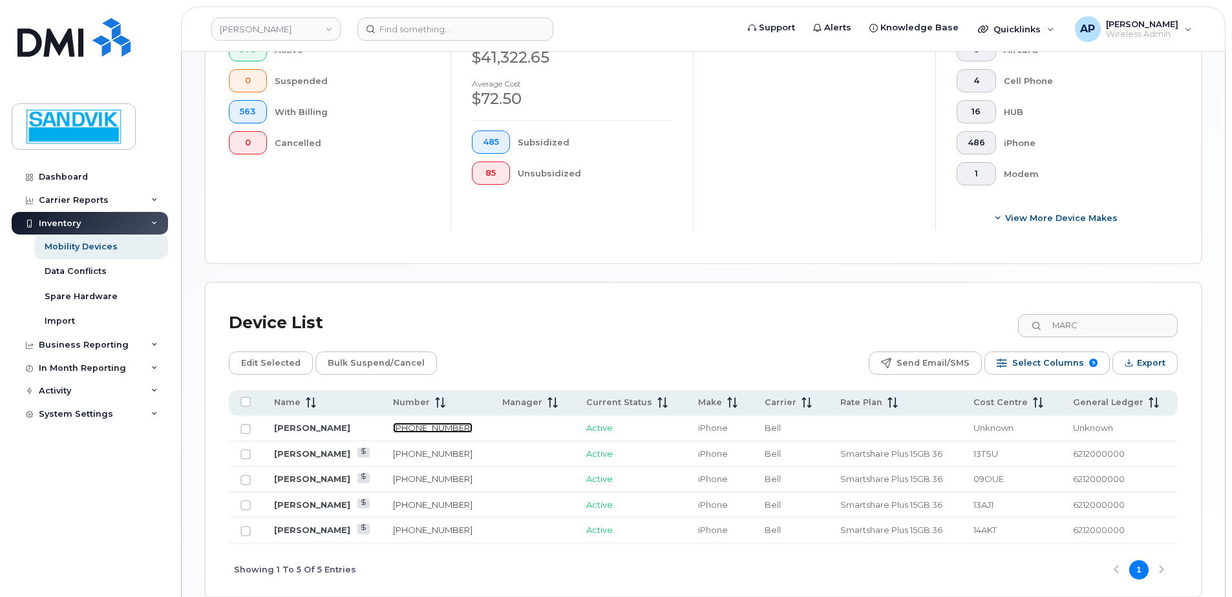
click at [412, 425] on link "236-268-7007" at bounding box center [433, 428] width 80 height 10
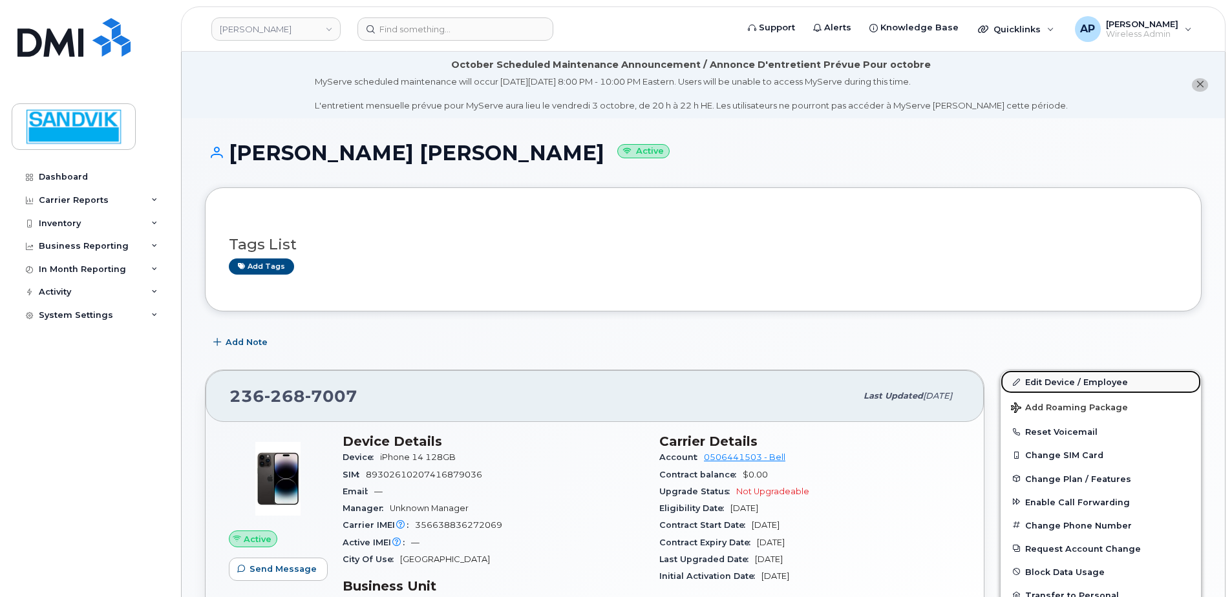
click at [1071, 383] on link "Edit Device / Employee" at bounding box center [1101, 381] width 200 height 23
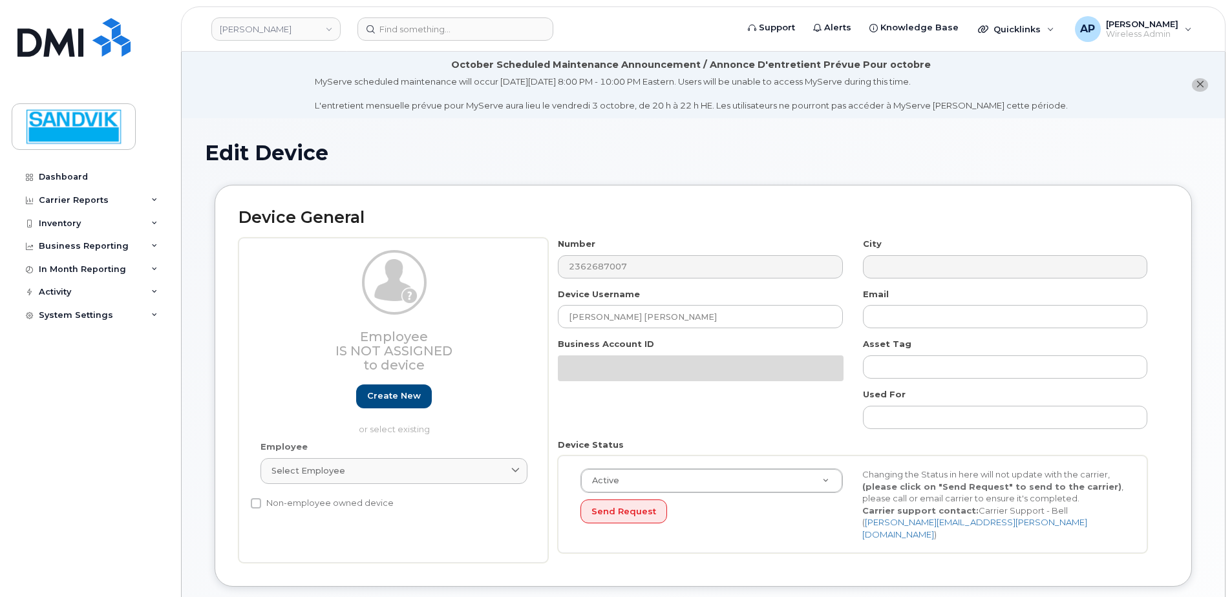
select select "582079"
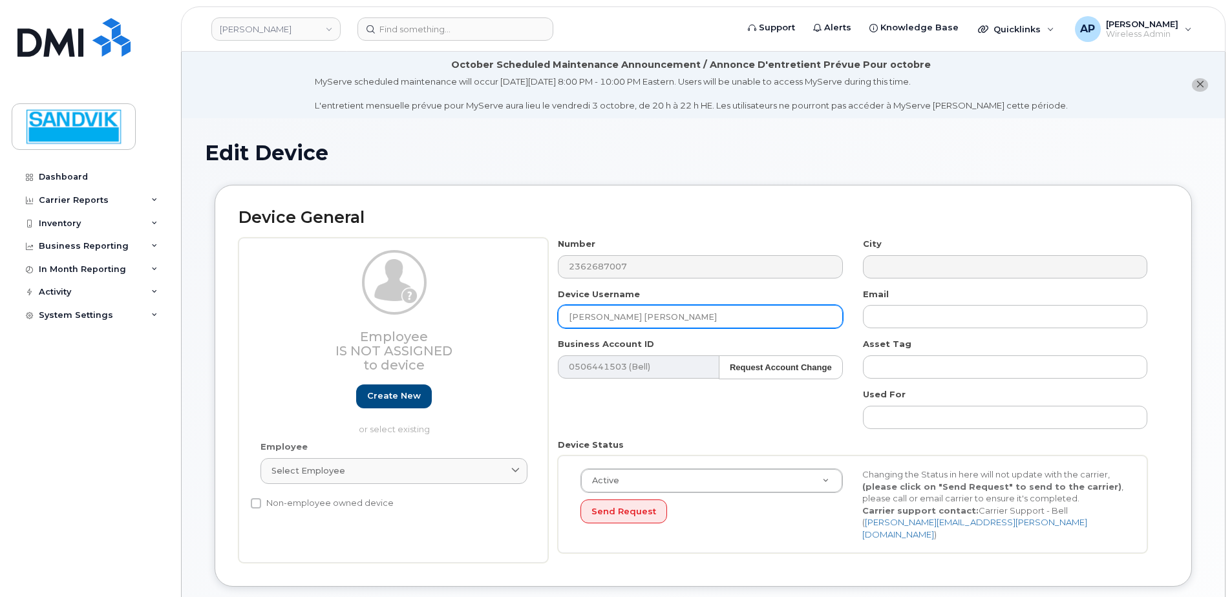
drag, startPoint x: 666, startPoint y: 316, endPoint x: 514, endPoint y: 320, distance: 151.9
click at [514, 320] on div "Employee Is not assigned to device Create new or select existing Employee Selec…" at bounding box center [703, 400] width 929 height 325
type input "b"
type input "[PERSON_NAME]"
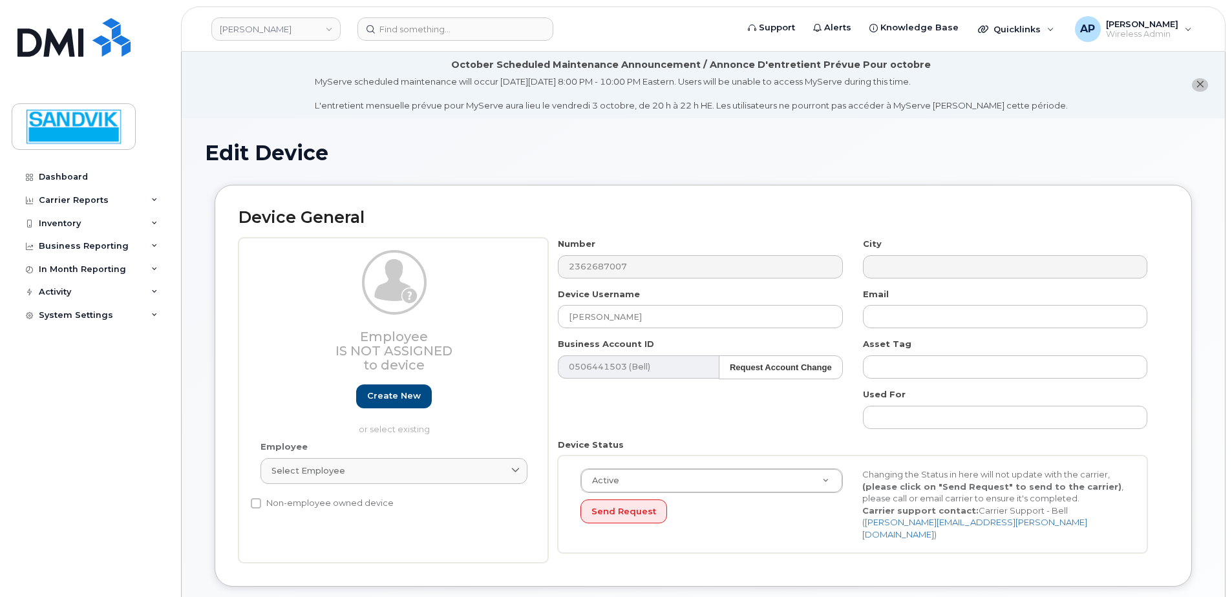
click at [721, 410] on div "Number 2362687007 City Device Username Ben Bourgeois Email Business Account ID …" at bounding box center [853, 400] width 610 height 325
click at [685, 417] on div "Number 2362687007 City Device Username Ben Bourgeois Email Business Account ID …" at bounding box center [853, 400] width 610 height 325
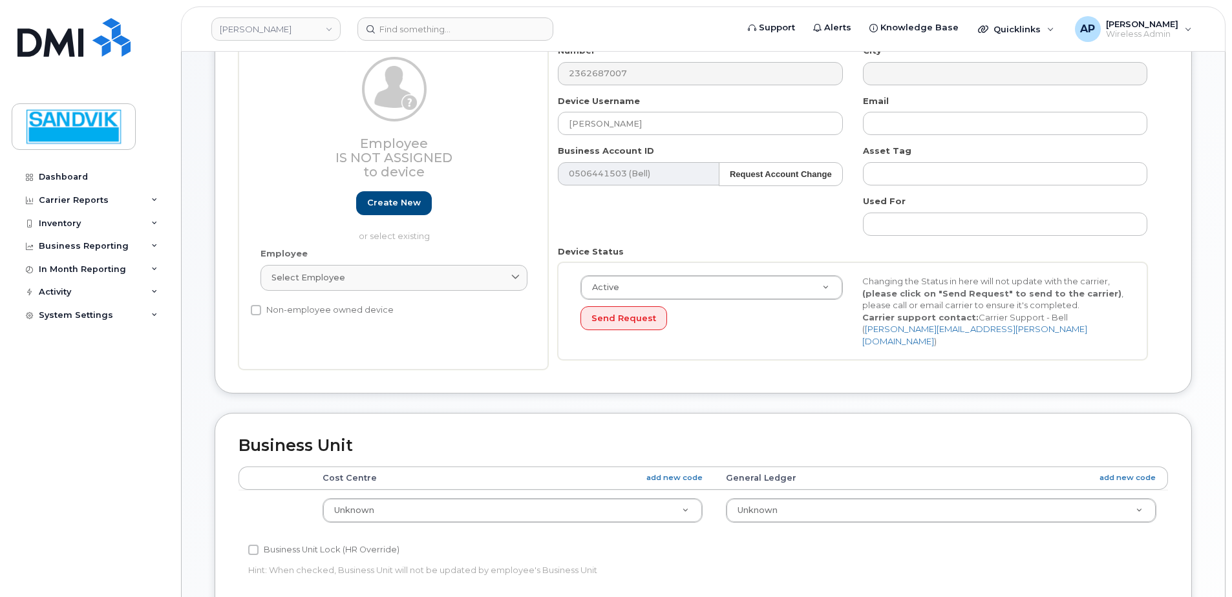
scroll to position [194, 0]
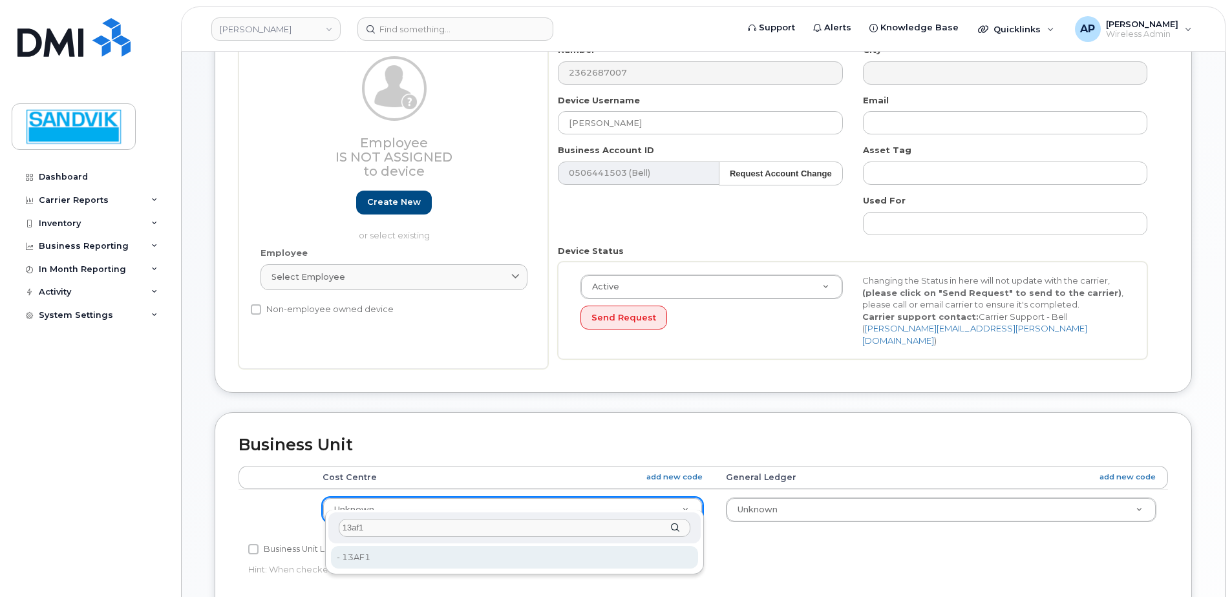
type input "13af1"
type input "582191"
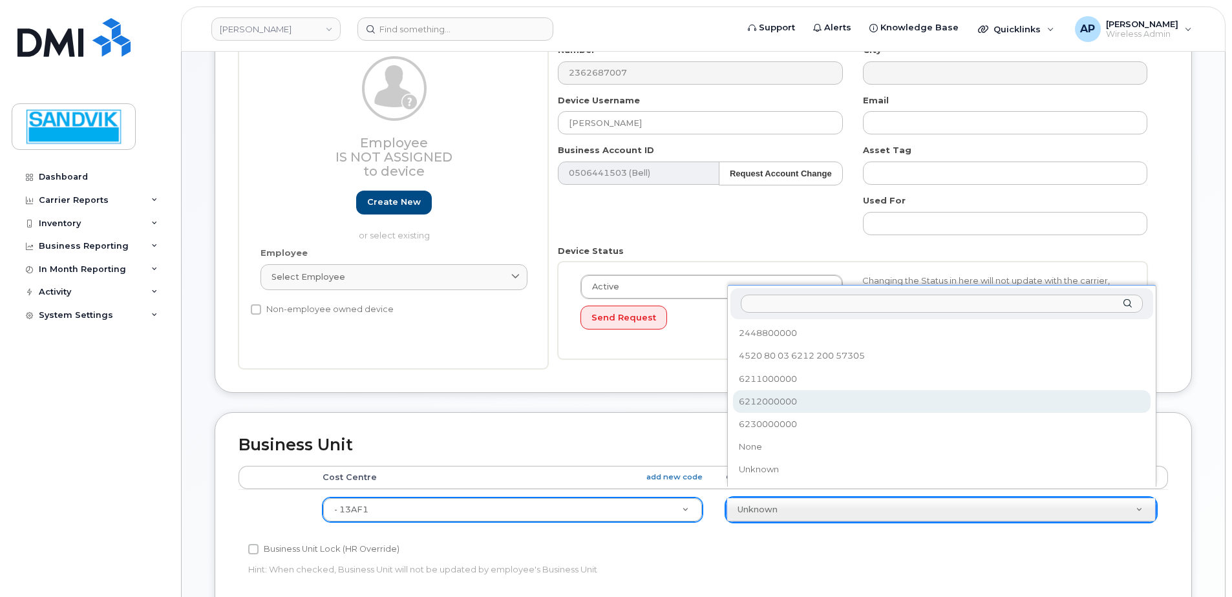
select select "582100"
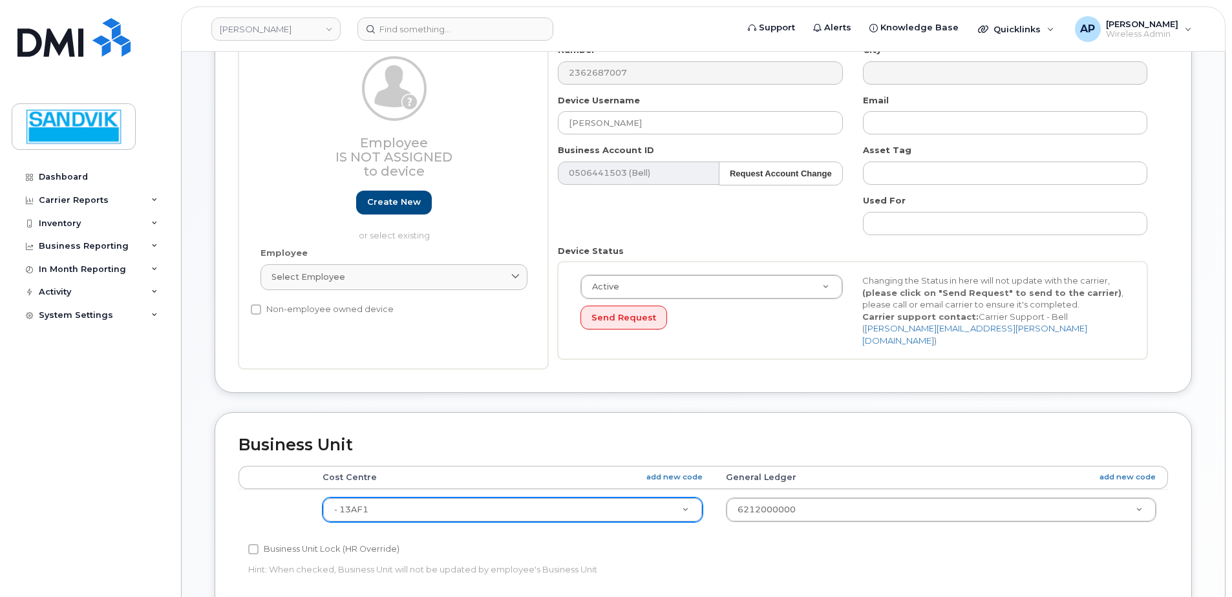
click at [811, 542] on div "Business Unit Lock (HR Override)" at bounding box center [548, 550] width 600 height 16
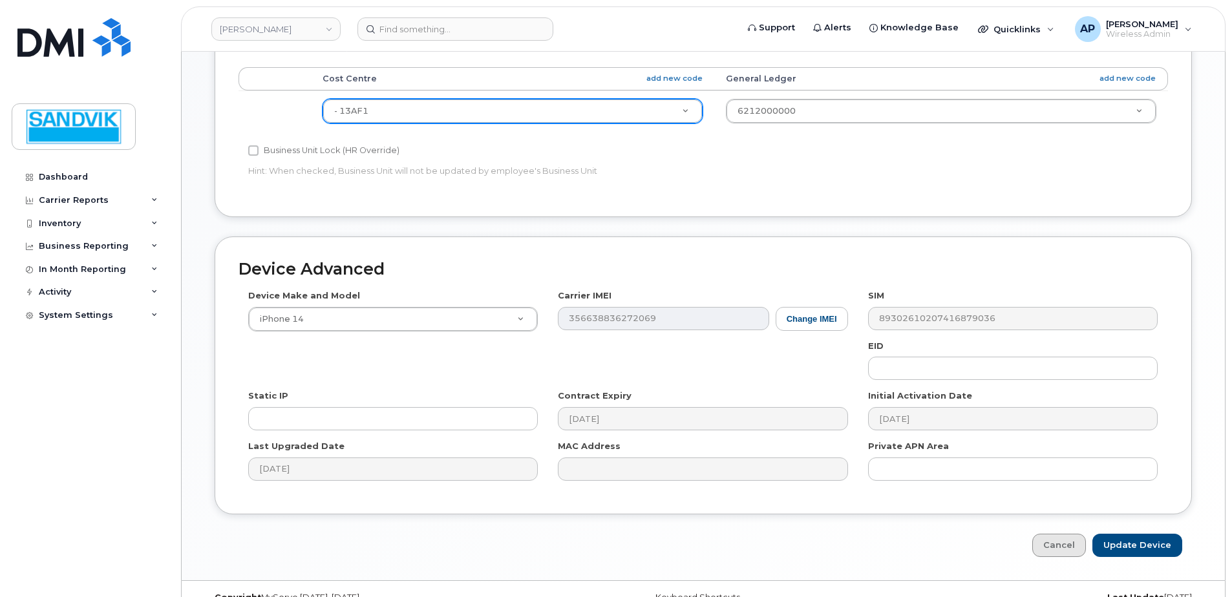
scroll to position [606, 0]
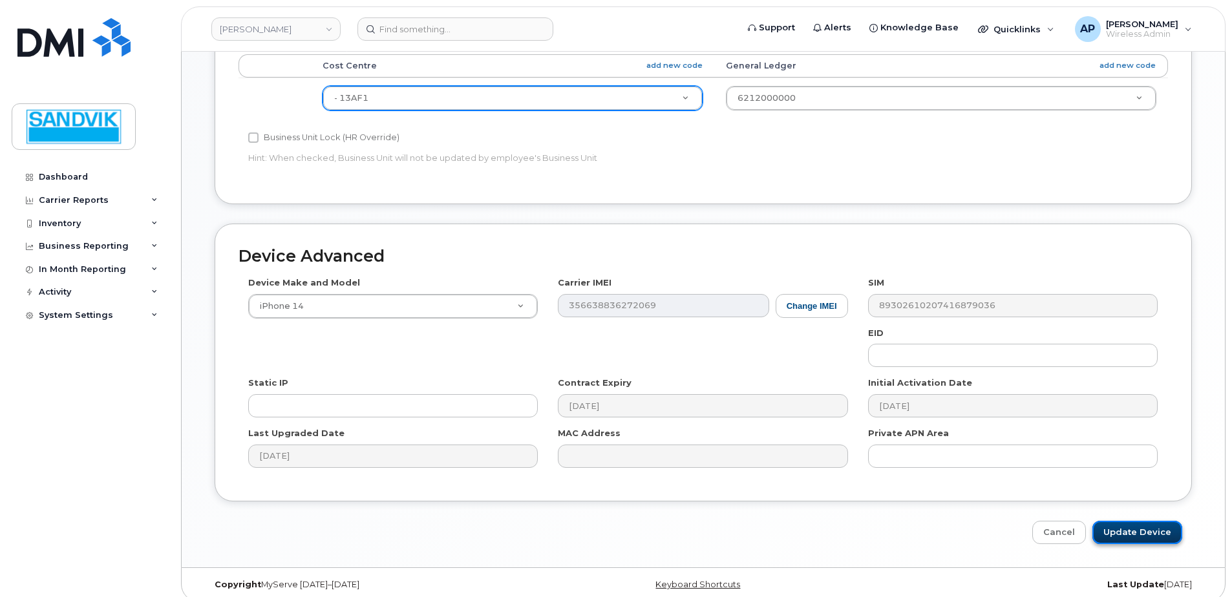
click at [1131, 522] on input "Update Device" at bounding box center [1137, 533] width 90 height 24
type input "Saving..."
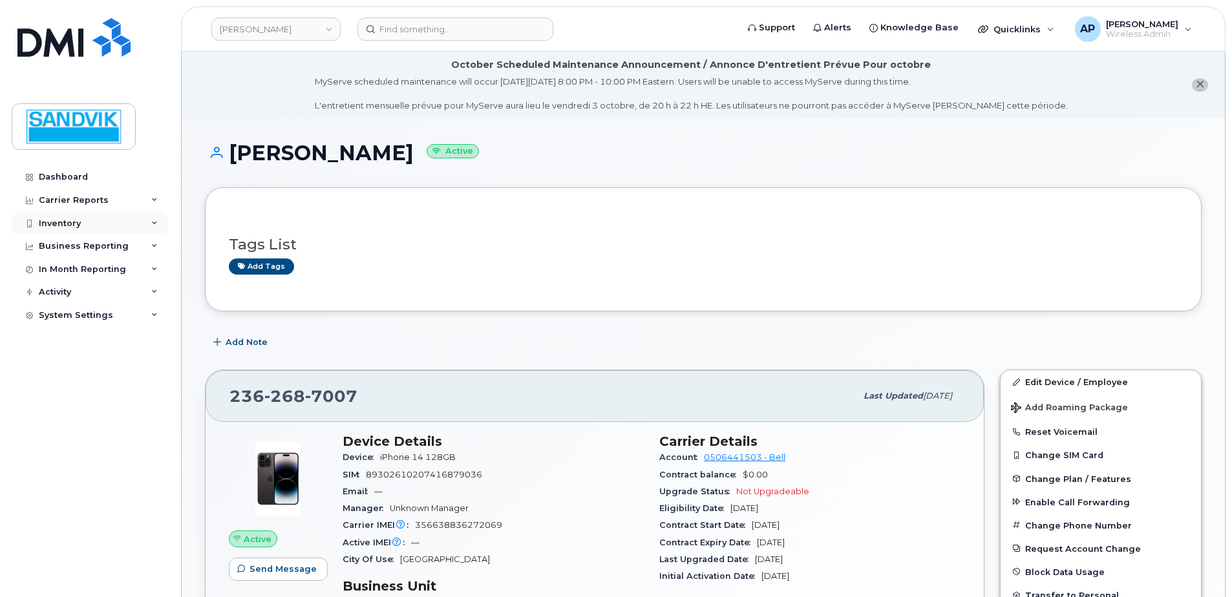
click at [76, 218] on div "Inventory" at bounding box center [60, 223] width 42 height 10
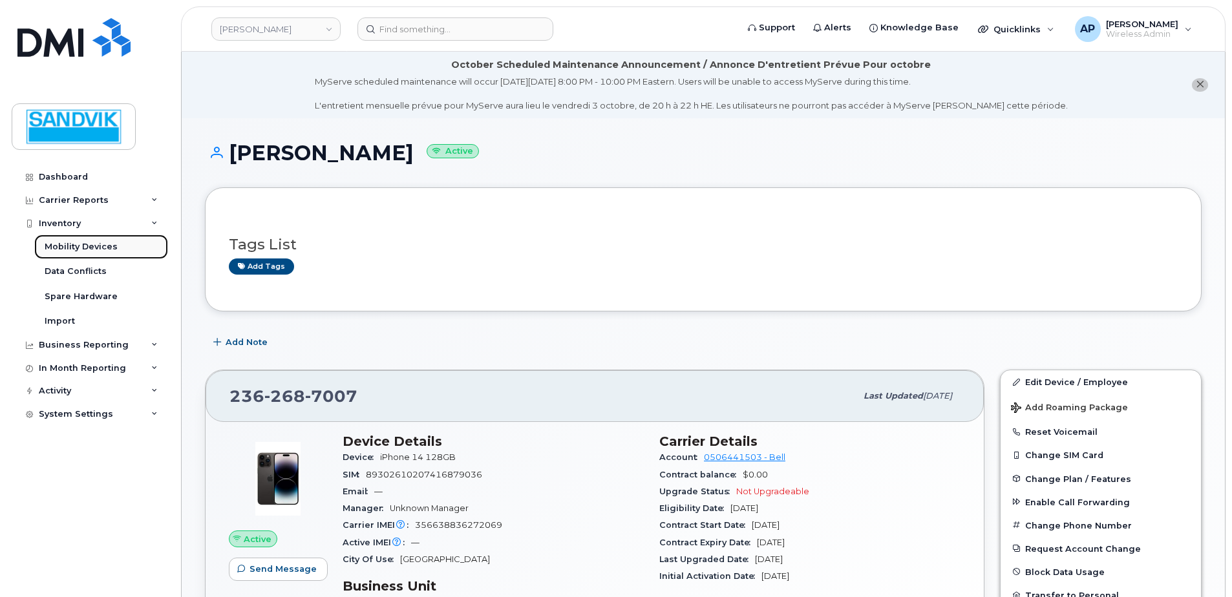
click at [110, 244] on div "Mobility Devices" at bounding box center [81, 247] width 73 height 12
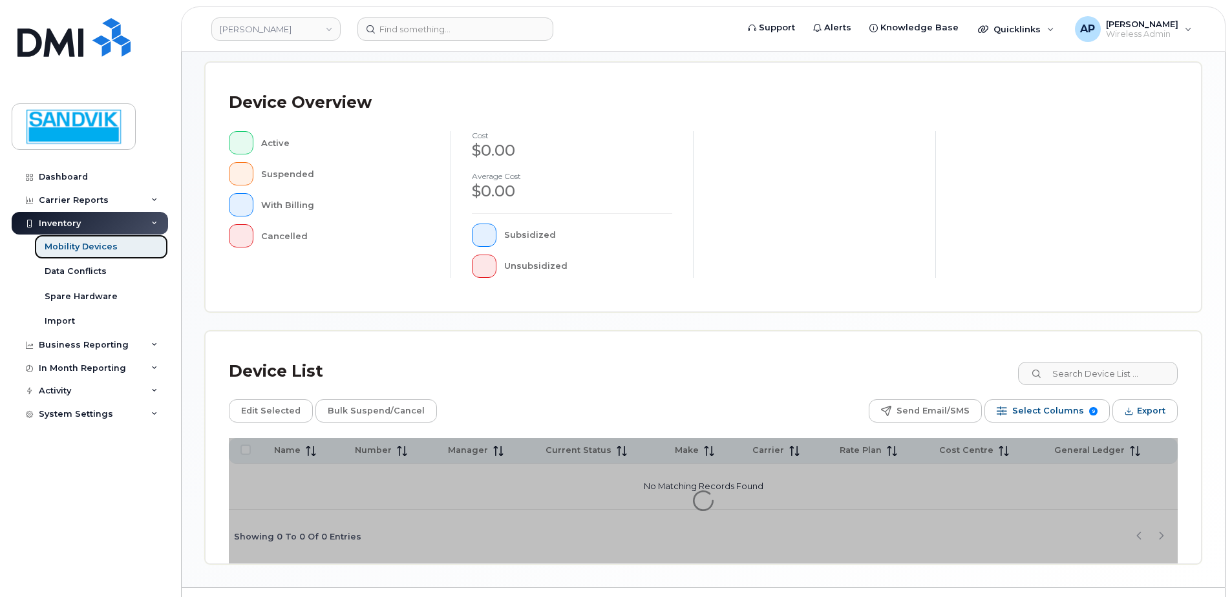
scroll to position [315, 0]
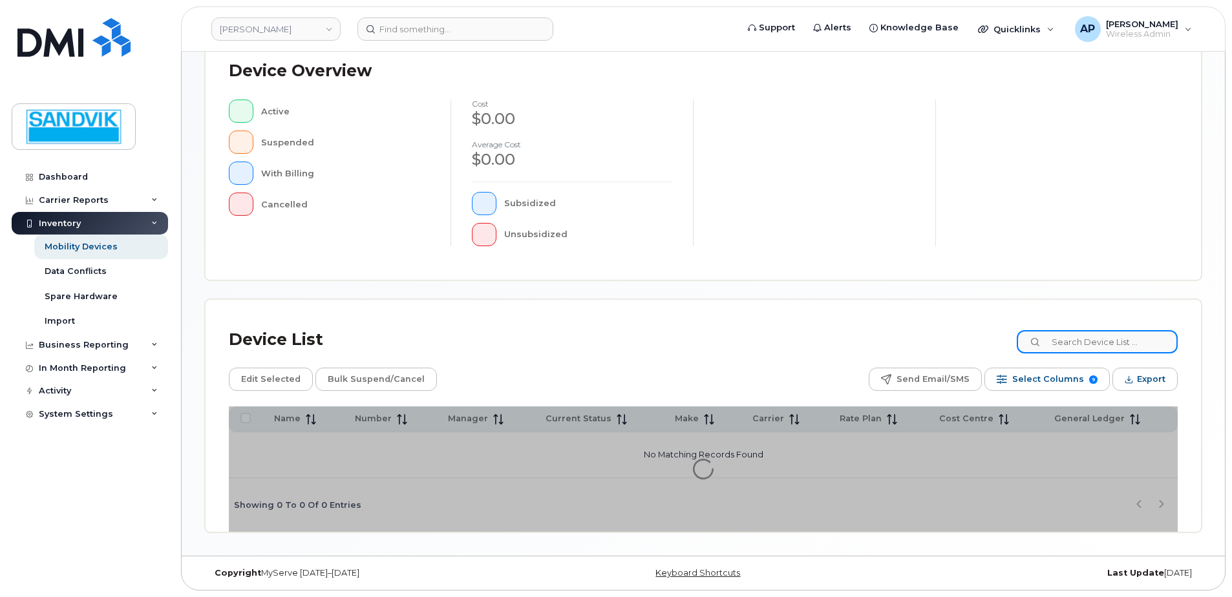
click at [1084, 348] on input at bounding box center [1097, 341] width 161 height 23
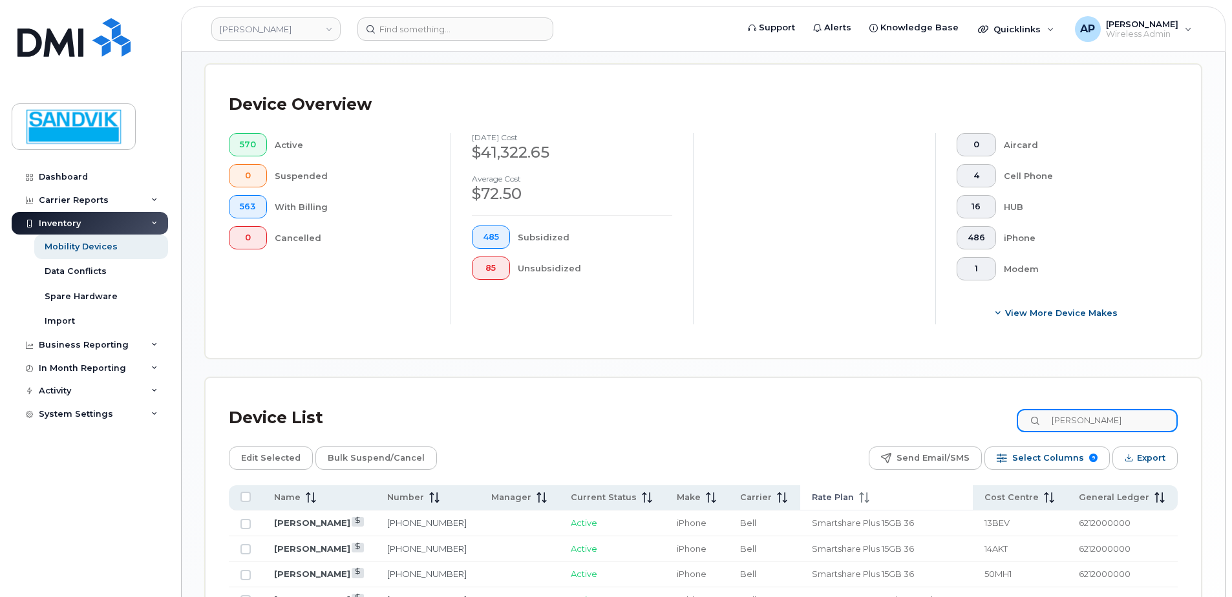
scroll to position [379, 0]
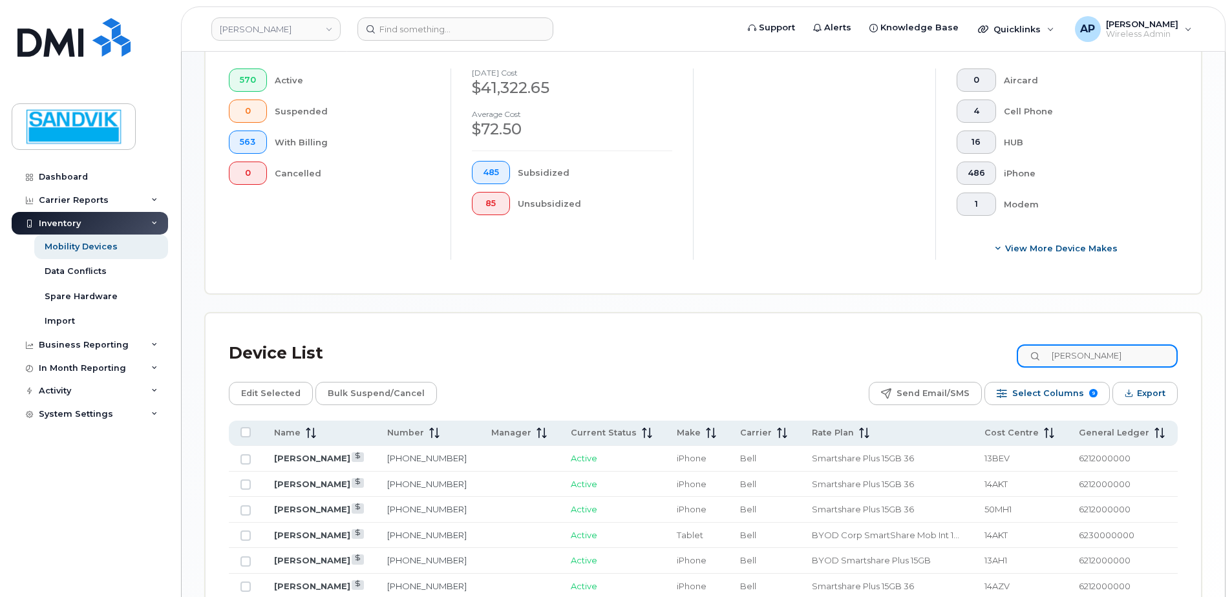
click at [1116, 359] on input "BRAD" at bounding box center [1097, 356] width 161 height 23
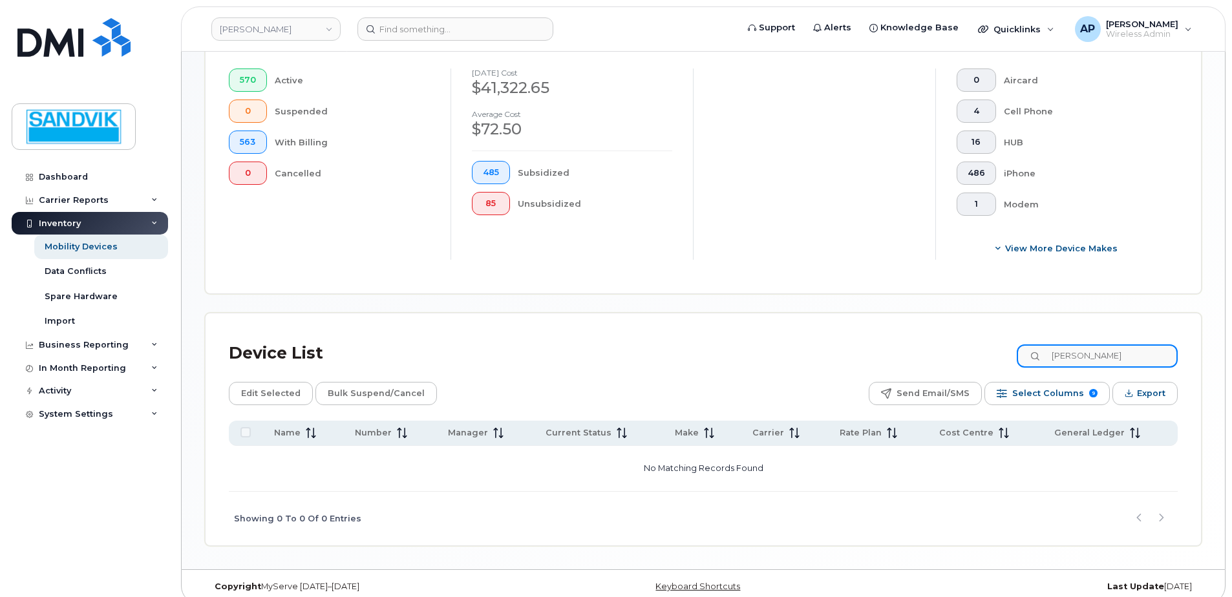
type input "ERICKA"
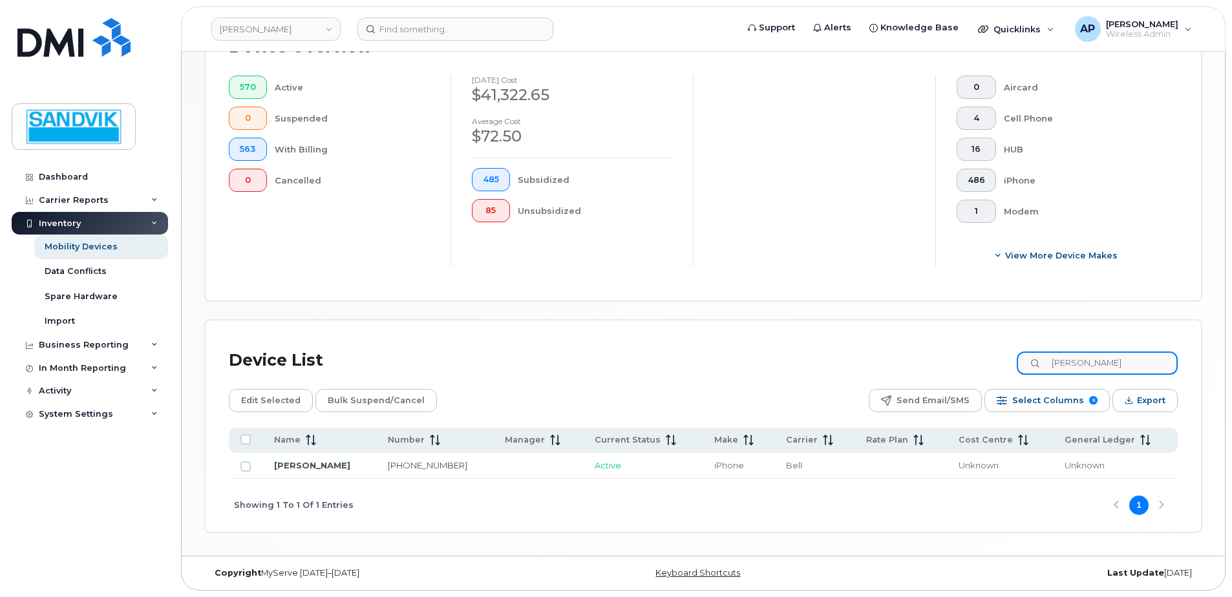
scroll to position [372, 0]
click at [315, 465] on link "[PERSON_NAME]" at bounding box center [312, 465] width 76 height 10
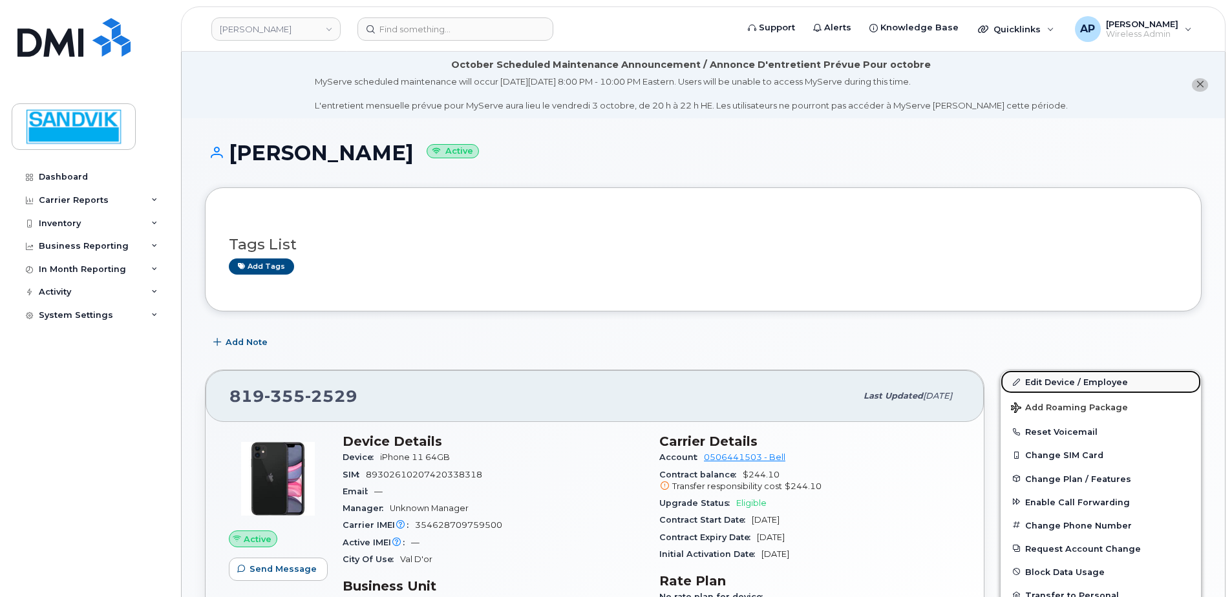
click at [1042, 384] on link "Edit Device / Employee" at bounding box center [1101, 381] width 200 height 23
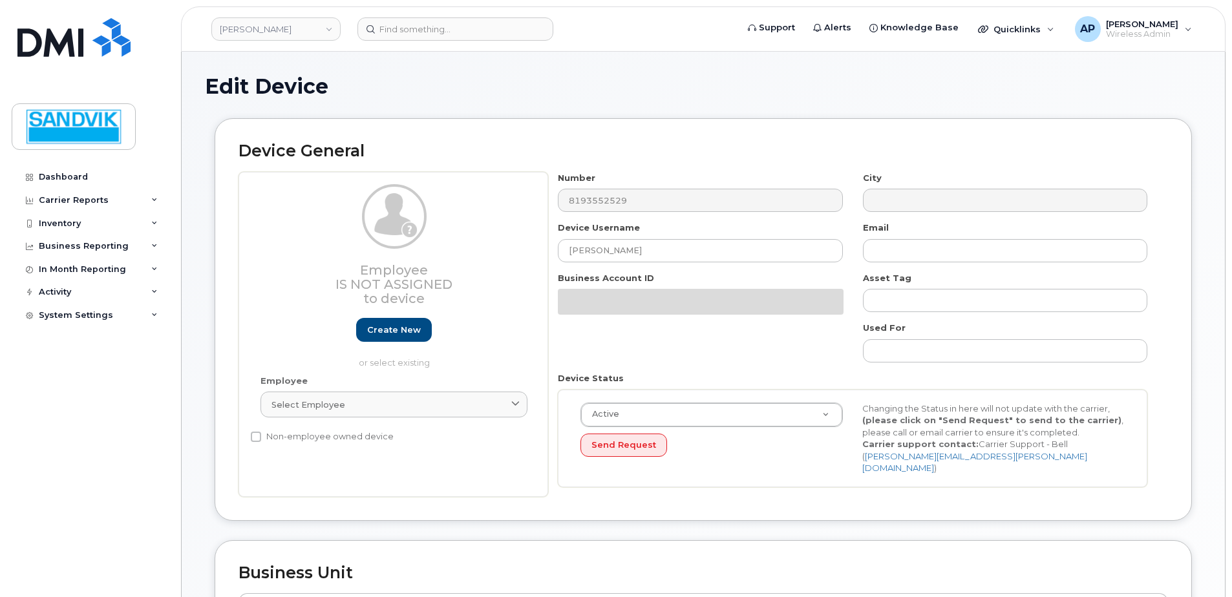
select select "582079"
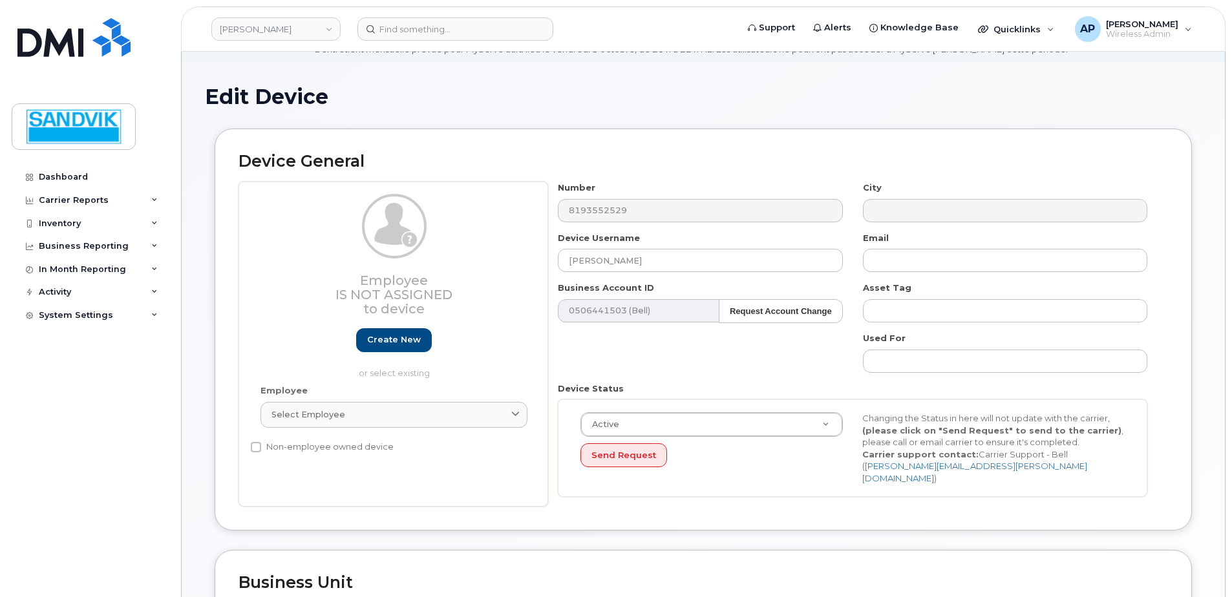
scroll to position [129, 0]
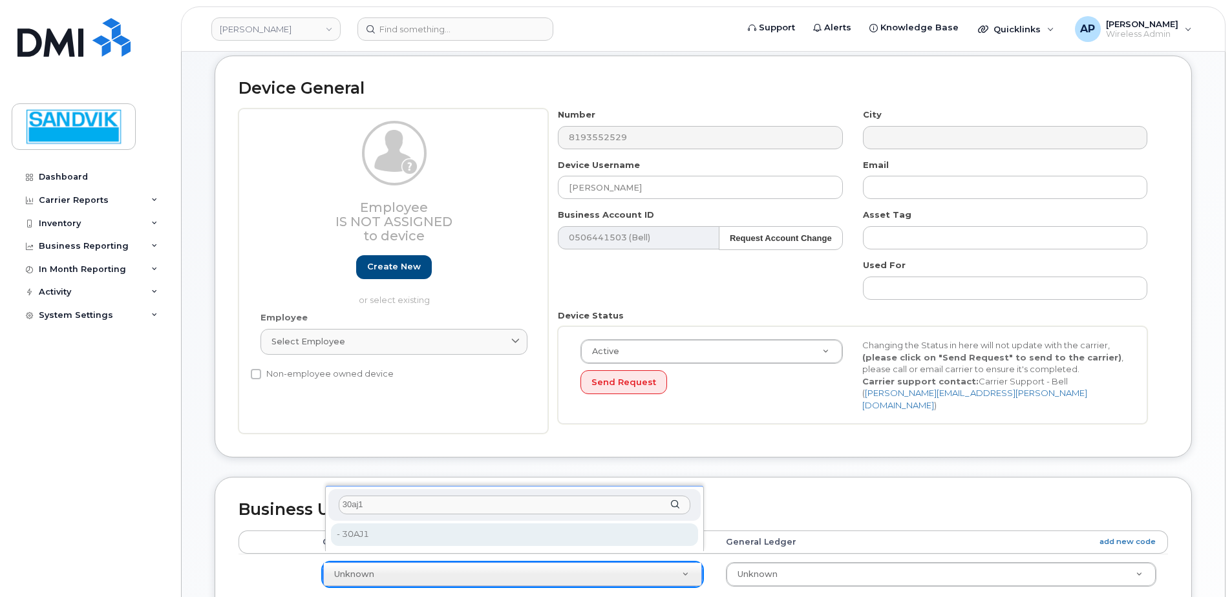
type input "30aj1"
type input "582157"
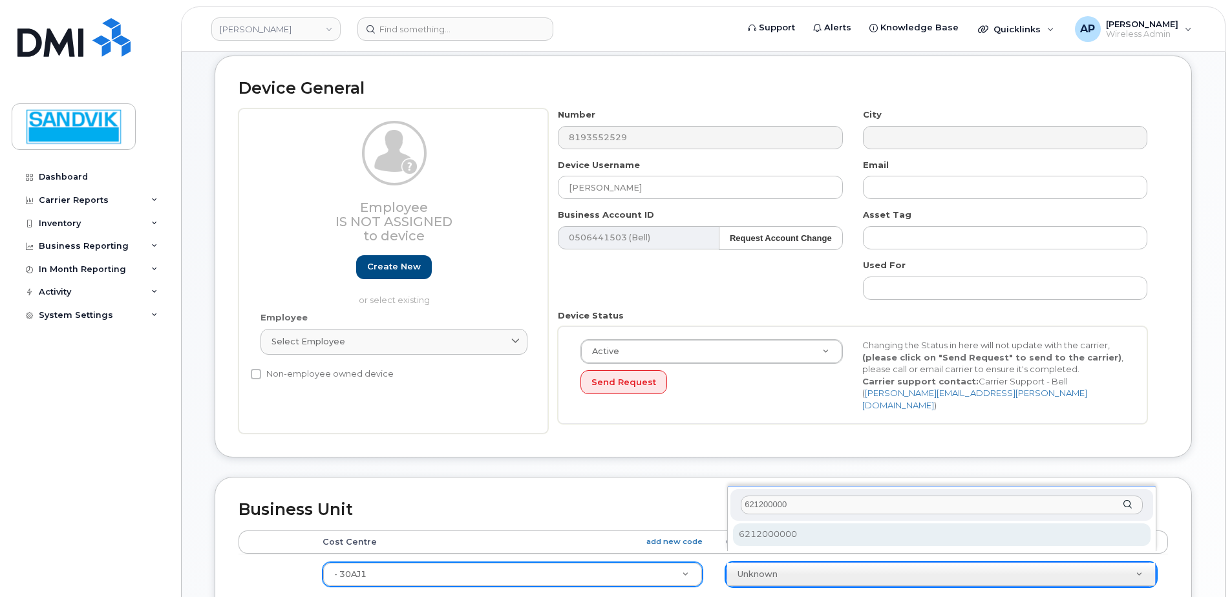
type input "6212000000"
select select "582100"
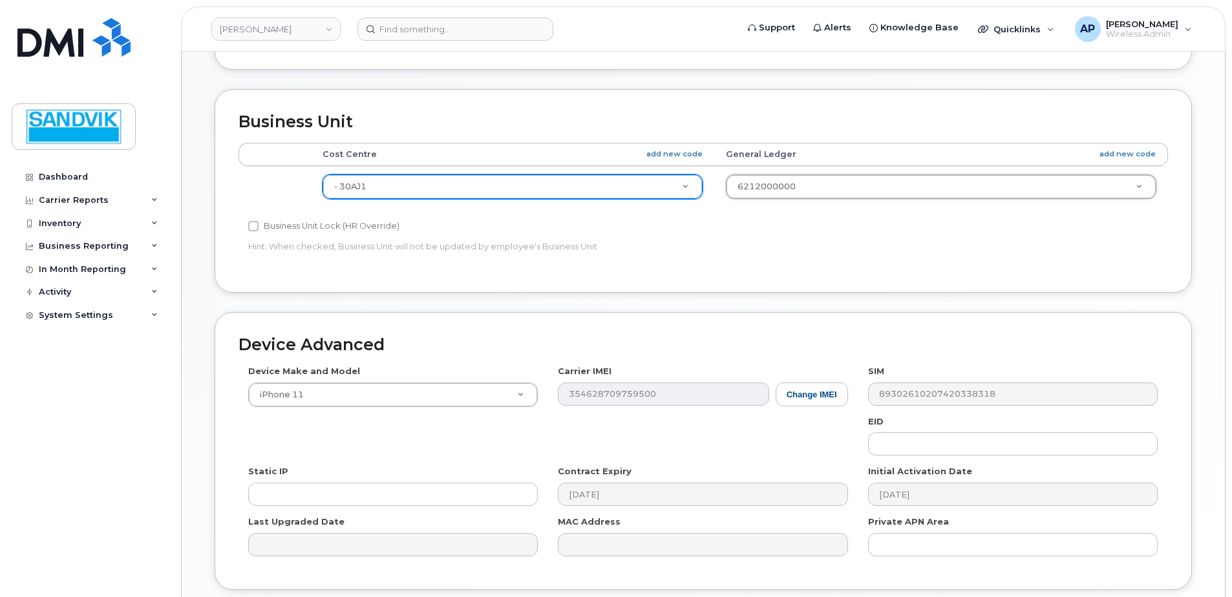
scroll to position [606, 0]
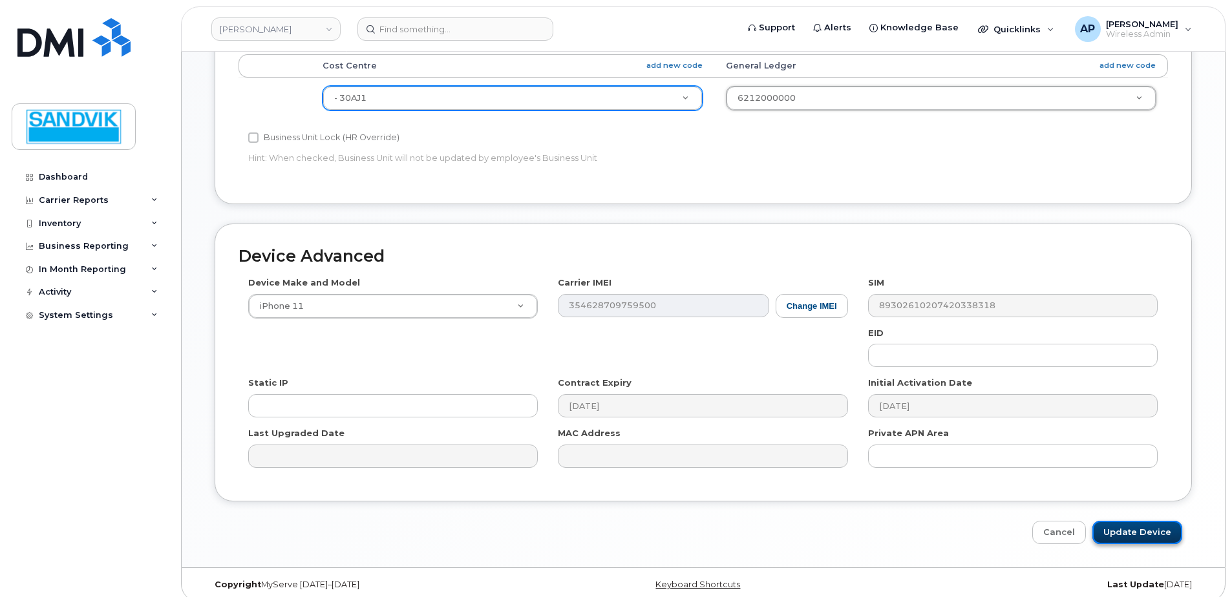
click at [1148, 521] on input "Update Device" at bounding box center [1137, 533] width 90 height 24
type input "Saving..."
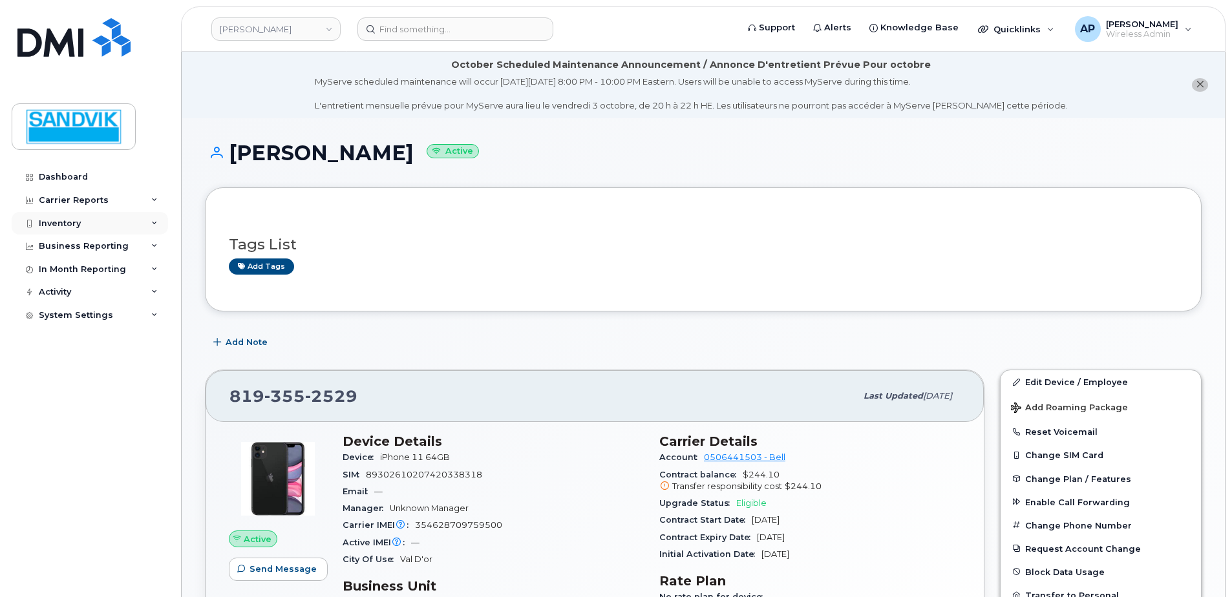
click at [85, 216] on div "Inventory" at bounding box center [90, 223] width 156 height 23
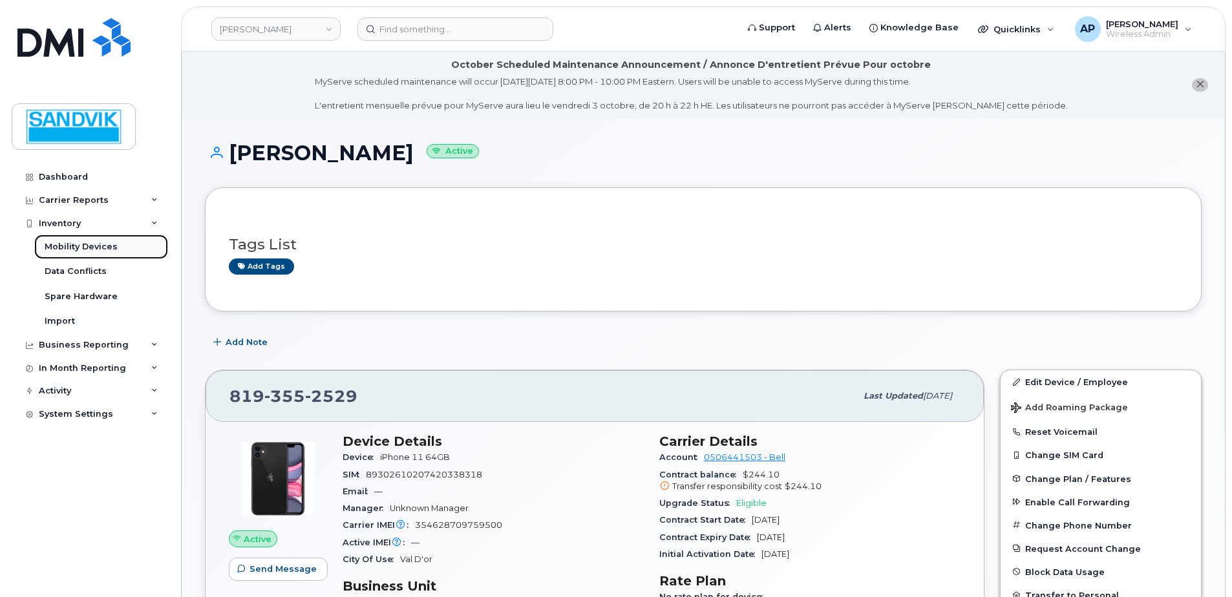
click at [115, 246] on link "Mobility Devices" at bounding box center [101, 247] width 134 height 25
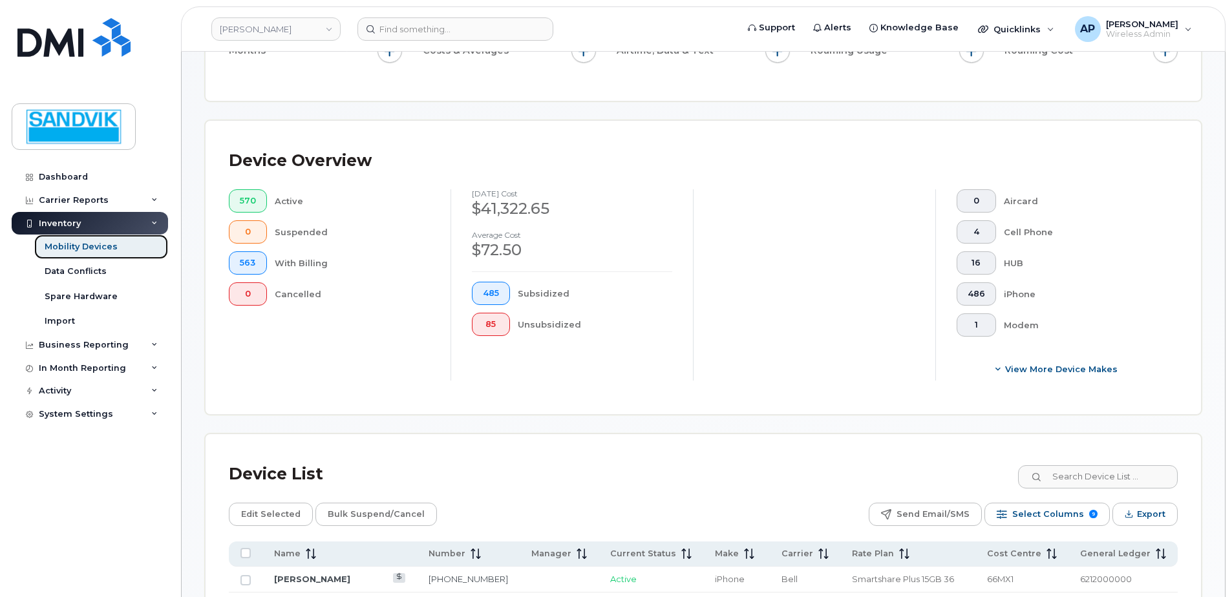
scroll to position [293, 0]
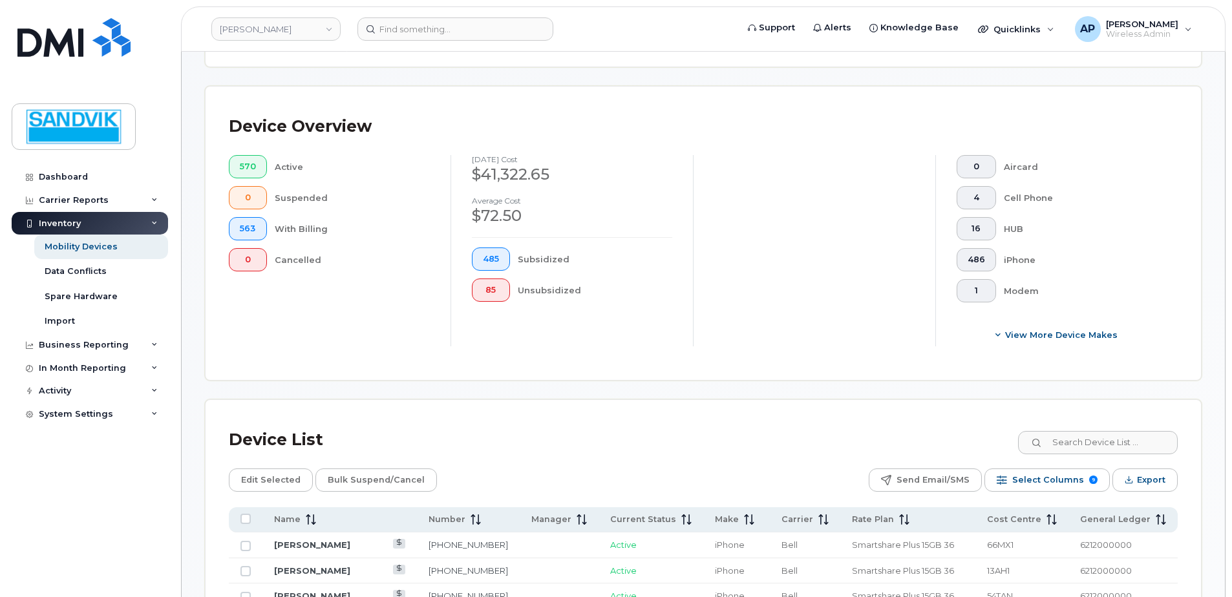
click at [1085, 440] on input at bounding box center [1097, 442] width 161 height 23
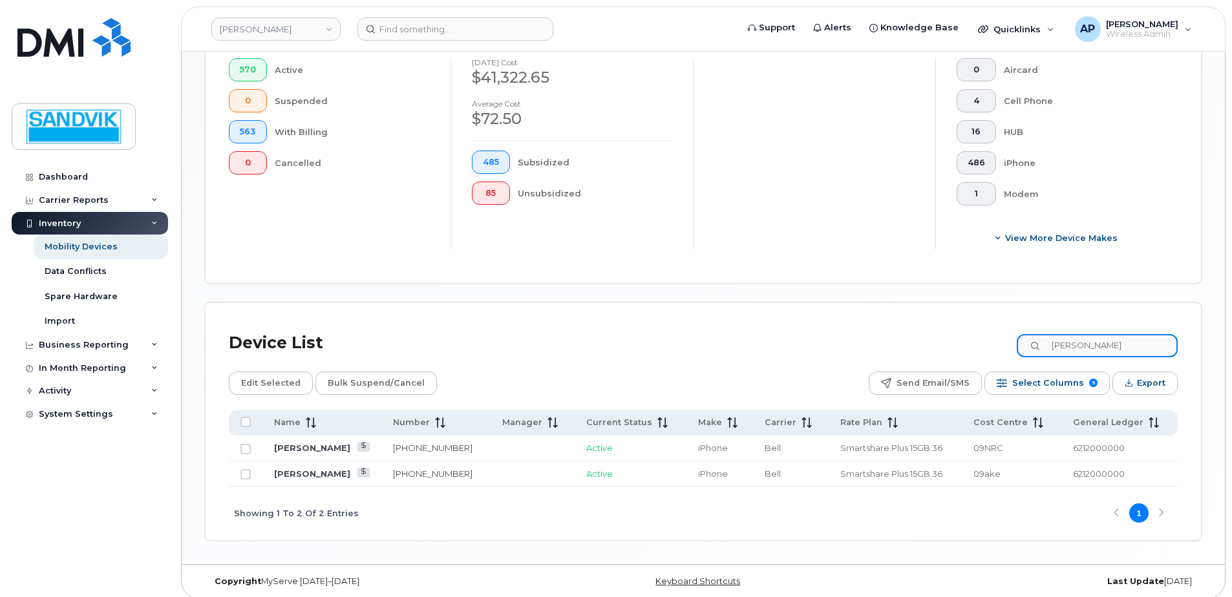
scroll to position [398, 0]
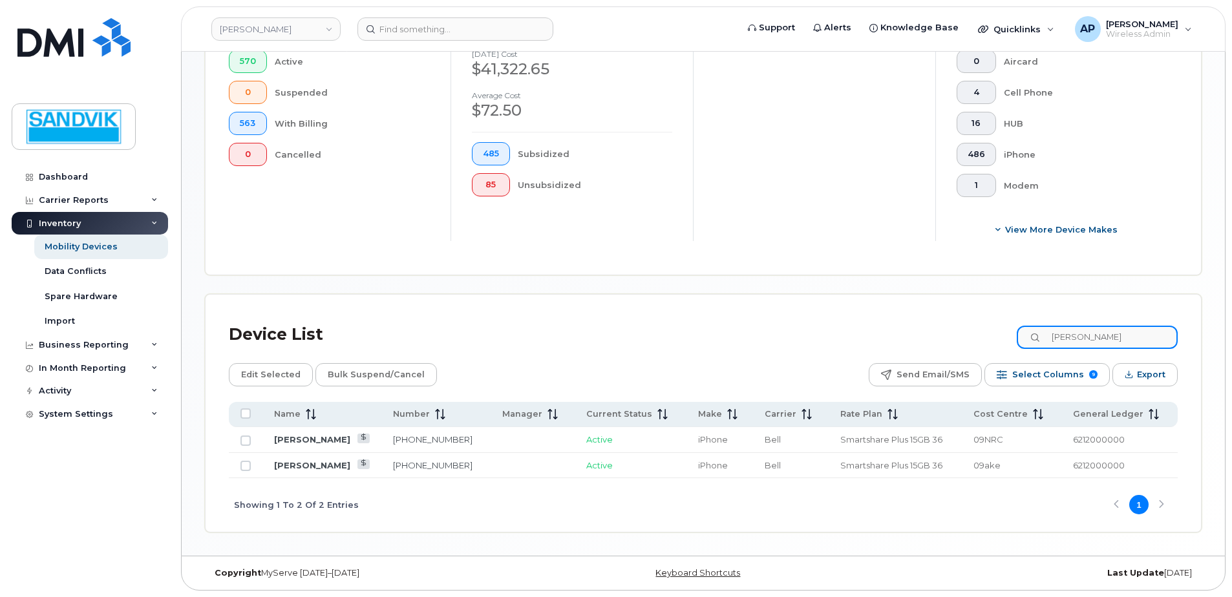
drag, startPoint x: 1119, startPoint y: 337, endPoint x: 932, endPoint y: 342, distance: 187.5
click at [932, 342] on div "Device List [PERSON_NAME]" at bounding box center [703, 335] width 949 height 34
type input "[PERSON_NAME]"
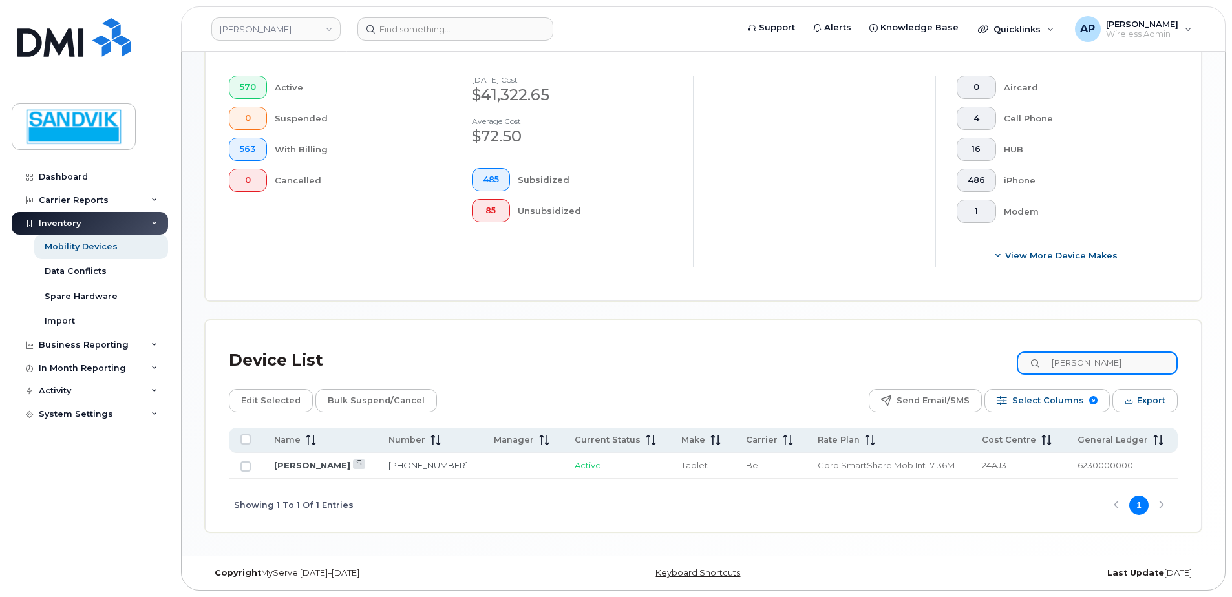
scroll to position [372, 0]
